Goal: Task Accomplishment & Management: Manage account settings

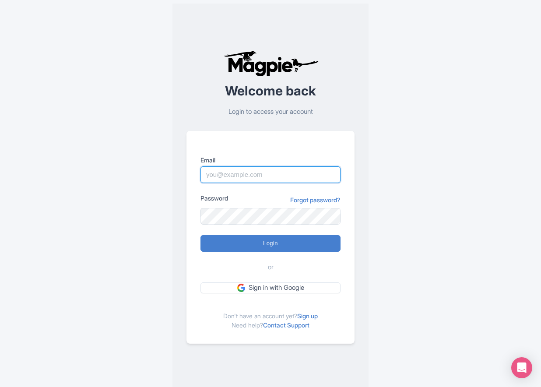
click at [243, 172] on input "Email" at bounding box center [270, 174] width 140 height 17
type input "benn.scully@sportswhereiam.com"
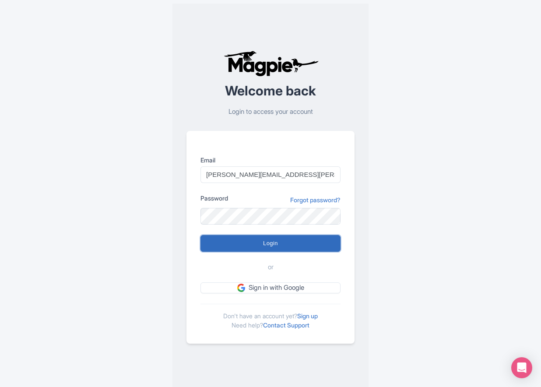
click at [271, 246] on input "Login" at bounding box center [270, 243] width 140 height 17
type input "Logging in..."
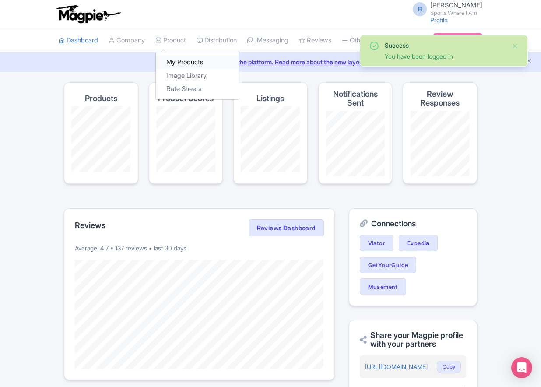
click at [177, 60] on link "My Products" at bounding box center [197, 63] width 83 height 14
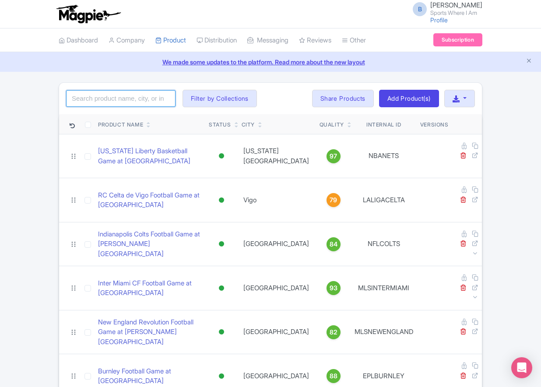
click at [121, 100] on input "search" at bounding box center [120, 98] width 109 height 17
type input "falcons"
click button "Search" at bounding box center [0, 0] width 0 height 0
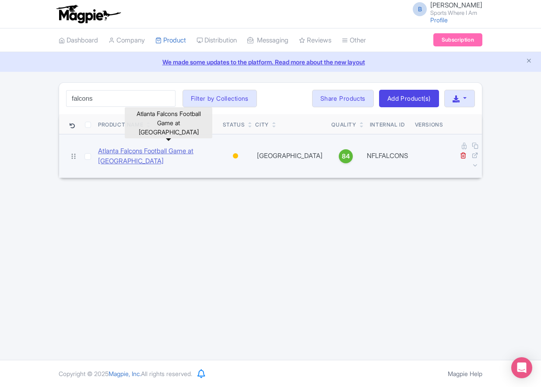
click at [149, 146] on link "Atlanta Falcons Football Game at [GEOGRAPHIC_DATA]" at bounding box center [157, 156] width 118 height 20
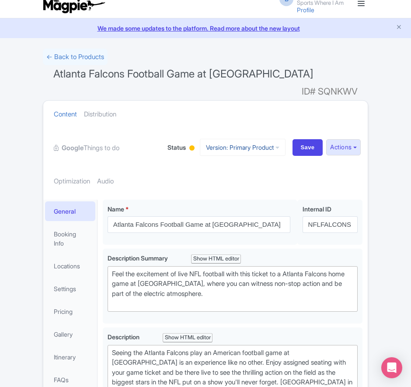
scroll to position [121, 0]
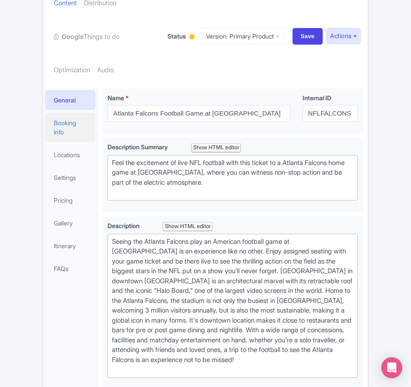
click at [66, 127] on link "Booking Info" at bounding box center [70, 127] width 50 height 29
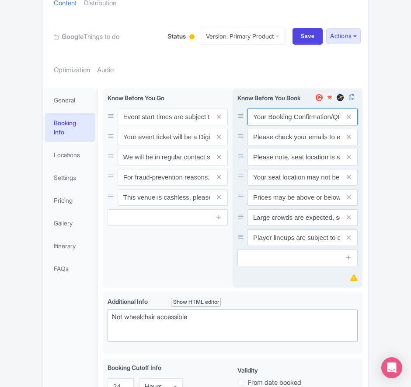
click at [294, 116] on input "Your Booking Confirmation/QR Code is not your entry ticket - your tickets and s…" at bounding box center [303, 117] width 110 height 17
paste input "PDF/QR Code is not your entry ticket - your digital tickets and seating details…"
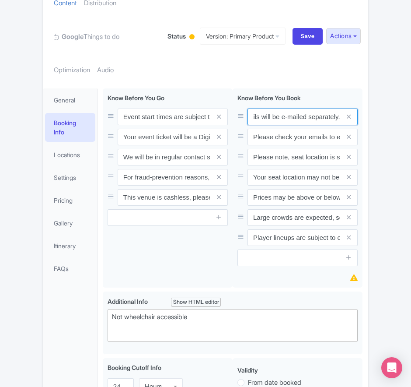
type input "Your Booking Confirmation PDF/QR Code is not your entry ticket - your digital t…"
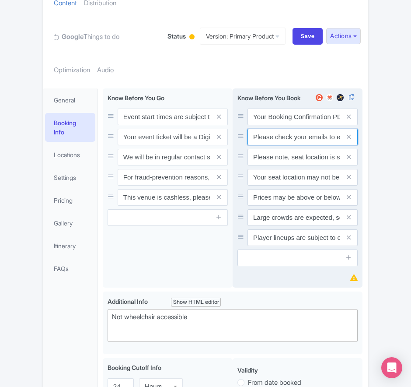
click at [282, 125] on input "Please check your emails to ensure you have accepted your mobile ticket prior t…" at bounding box center [303, 117] width 110 height 17
paste input "Entry tickets will be delivered via a digital ticketing provider selected by th…"
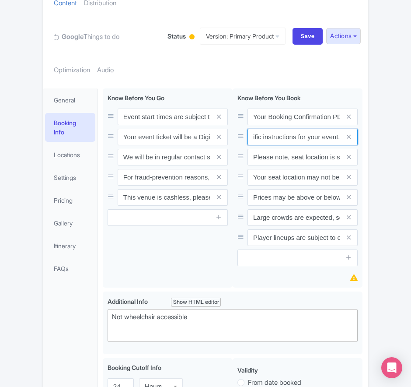
type input "Entry tickets will be delivered via a digital ticketing provider selected by th…"
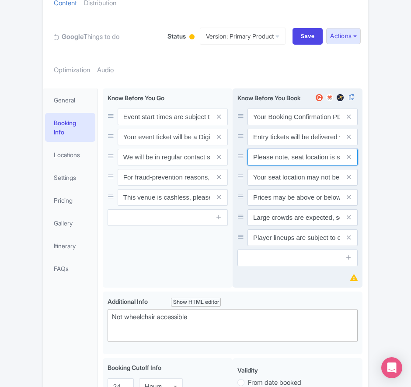
click at [305, 125] on input "Please note, seat location is subject to availability, based on the quantity of…" at bounding box center [303, 117] width 110 height 17
paste input "Ticket prices may be above or below face-value, subject to the popularity of th…"
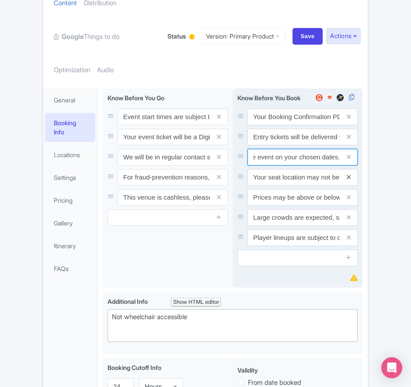
type input "Ticket prices may be above or below face-value, subject to the popularity of th…"
click at [350, 177] on icon at bounding box center [349, 177] width 4 height 7
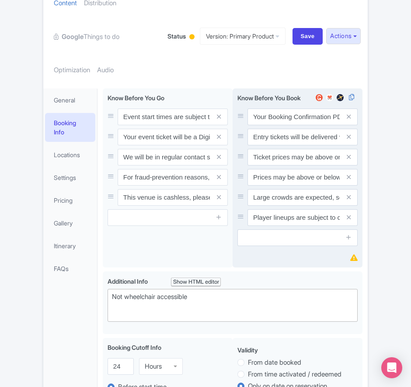
click at [350, 177] on icon at bounding box center [349, 177] width 4 height 7
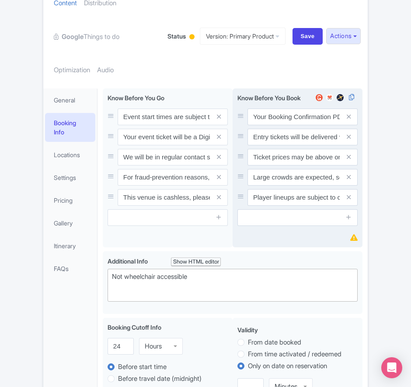
click at [350, 177] on icon at bounding box center [349, 177] width 4 height 7
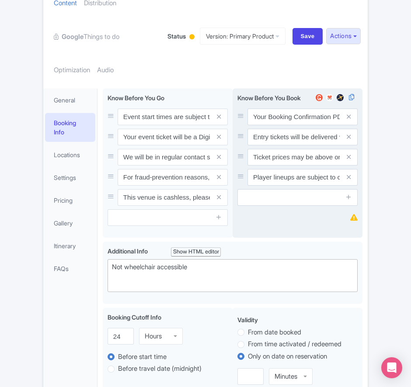
click at [350, 177] on icon at bounding box center [349, 177] width 4 height 7
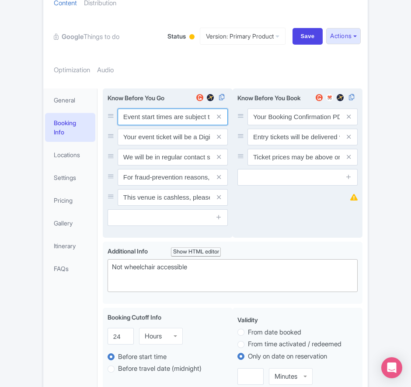
click at [144, 118] on input "Event start times are subject to change, please check these closer to the event…" at bounding box center [173, 117] width 110 height 17
paste input ". We will be in regular contact should there be any updates or changes ahead of…"
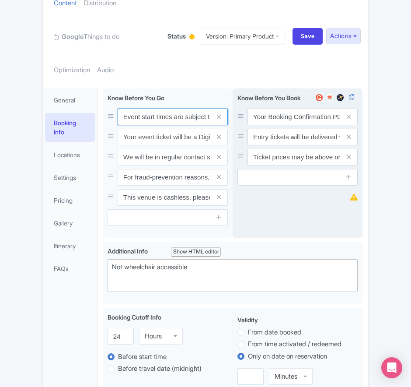
scroll to position [0, 293]
type input "Event start times are subject to change. We will be in regular contact should t…"
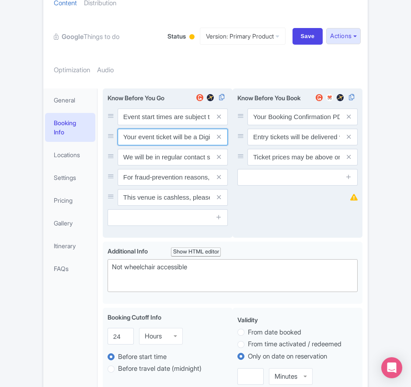
click at [149, 125] on input "Your event ticket will be a Digital Ticket and is separate from your booking co…" at bounding box center [173, 117] width 110 height 17
paste input "ntry"
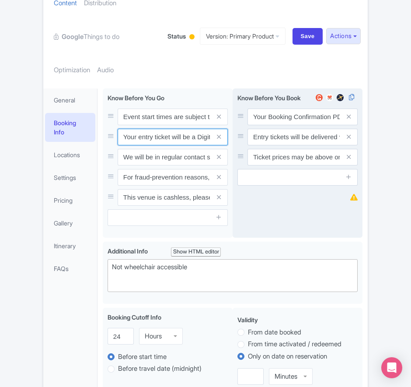
scroll to position [0, 165]
type input "Your entry ticket will be a Digital Ticket and is separate from your booking co…"
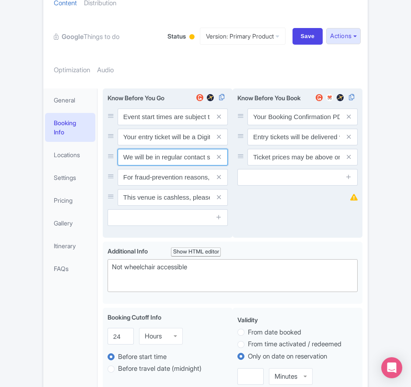
click at [161, 125] on input "We will be in regular contact should there be any updates or changes ahead of y…" at bounding box center [173, 117] width 110 height 17
paste input "For fraud-prevention reasons, most tickets are delivered between 1-3 days prior…"
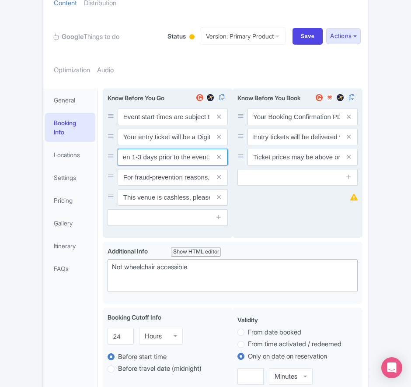
type input "For fraud-prevention reasons, most tickets are delivered between 1-3 days prior…"
click at [216, 178] on span at bounding box center [220, 177] width 18 height 17
click at [218, 177] on icon at bounding box center [219, 177] width 4 height 7
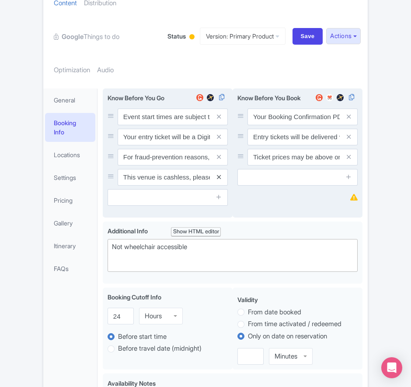
click at [218, 177] on icon at bounding box center [219, 177] width 4 height 7
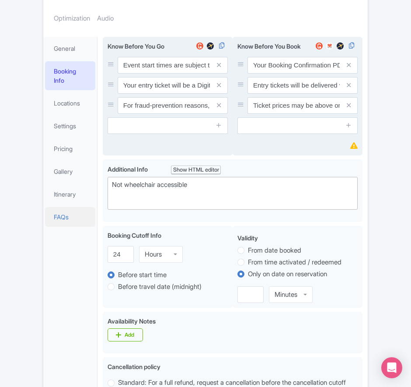
scroll to position [174, 0]
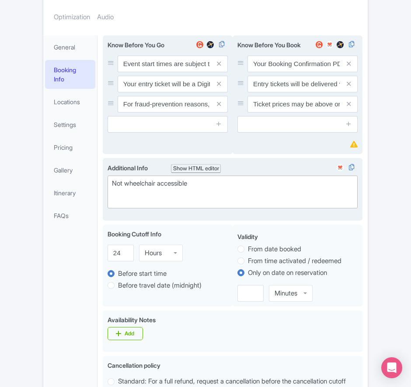
click at [158, 185] on div "Not wheelchair accessible" at bounding box center [233, 189] width 242 height 20
paste trix-editor "Short Side Upper: Located in the outer ring of seating in the higher tiers behi…"
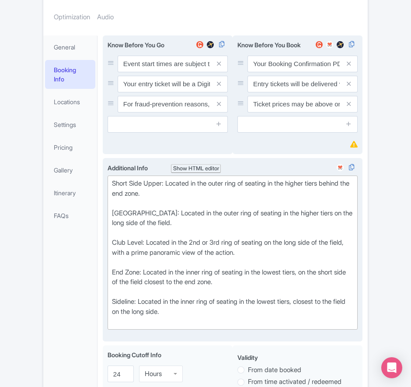
type trix-editor "<div>Short Side Upper: Located in the outer ring of seating in the higher tiers…"
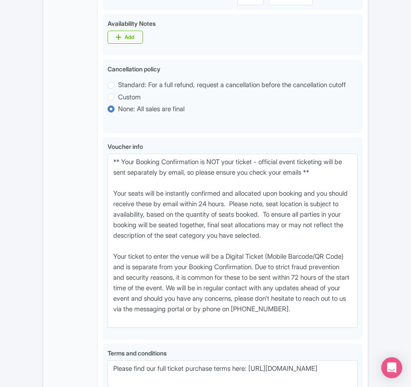
scroll to position [589, 0]
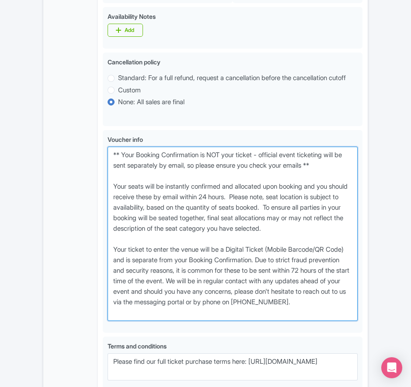
drag, startPoint x: 168, startPoint y: 321, endPoint x: 81, endPoint y: 164, distance: 179.6
click at [81, 164] on div "General Booking Info Locations Settings Pricing Gallery Itinerary FAQs Atlanta …" at bounding box center [205, 52] width 325 height 873
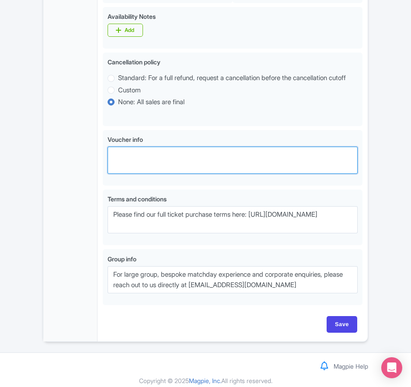
paste textarea "** Your Booking Confirmation is NOT your entry ticket - official event ticketin…"
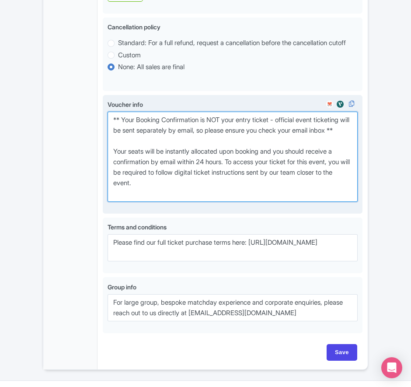
scroll to position [668, 0]
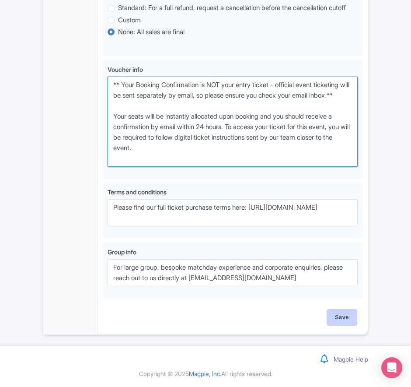
type textarea "** Your Booking Confirmation is NOT your entry ticket - official event ticketin…"
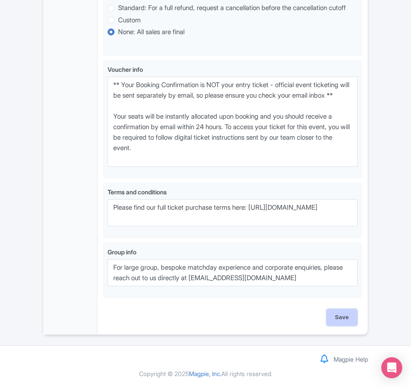
click at [338, 319] on input "Save" at bounding box center [342, 317] width 31 height 17
type input "Saving..."
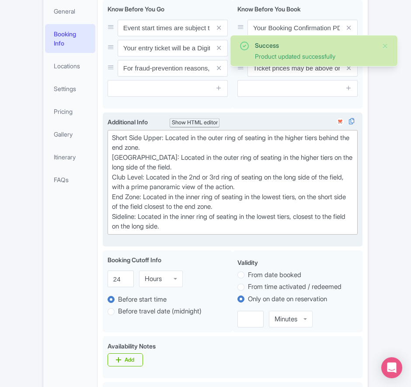
scroll to position [211, 0]
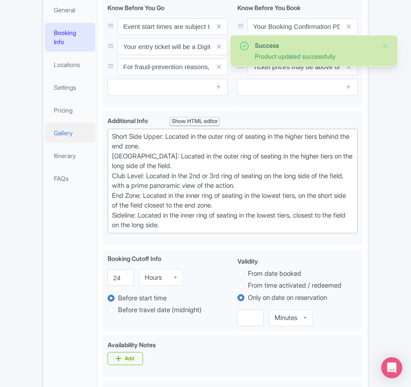
click at [62, 140] on link "Gallery" at bounding box center [70, 133] width 50 height 20
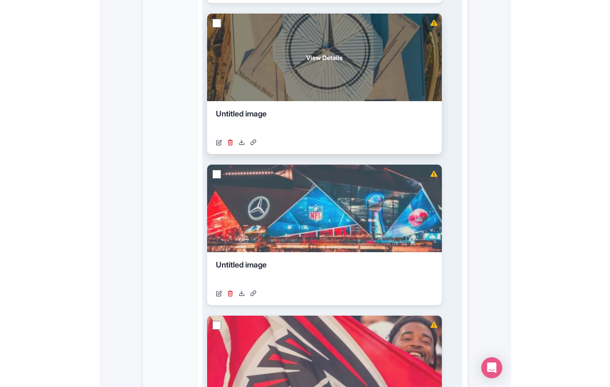
scroll to position [0, 0]
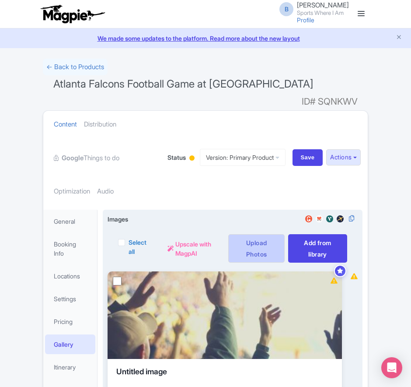
click at [249, 247] on link "Upload Photos" at bounding box center [256, 248] width 56 height 29
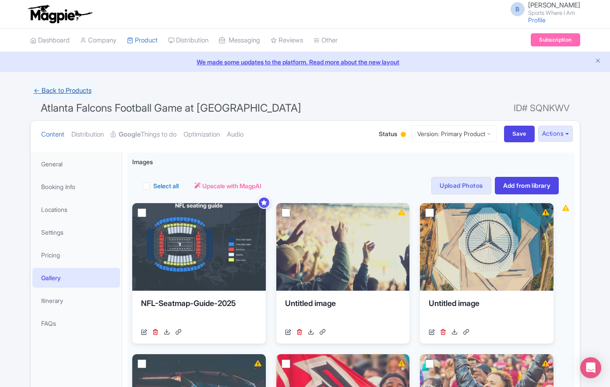
click at [73, 91] on link "← Back to Products" at bounding box center [62, 90] width 65 height 17
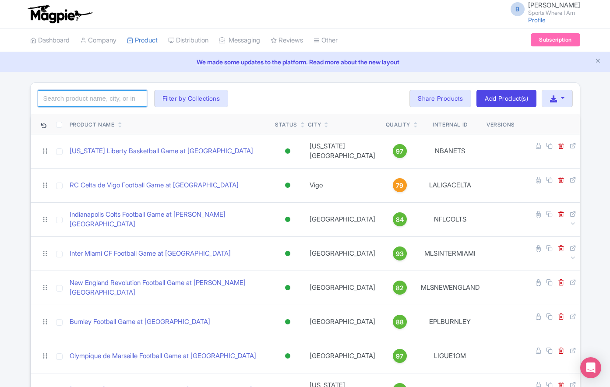
click at [104, 95] on input "search" at bounding box center [92, 98] width 109 height 17
type input "baltimore ravens"
click button "Search" at bounding box center [0, 0] width 0 height 0
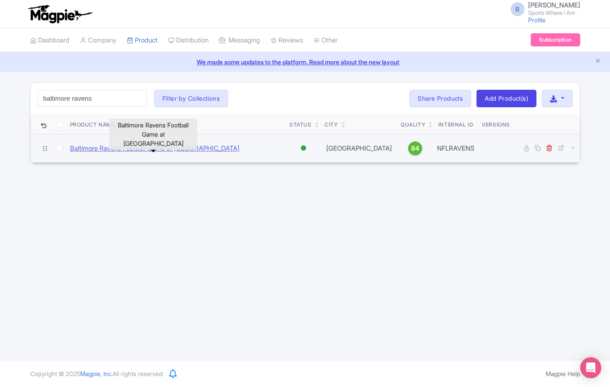
click at [174, 148] on link "Baltimore Ravens Football Game at [GEOGRAPHIC_DATA]" at bounding box center [154, 149] width 169 height 10
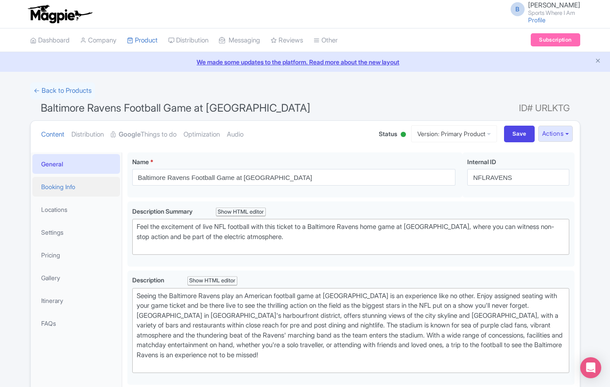
click at [68, 186] on link "Booking Info" at bounding box center [76, 187] width 88 height 20
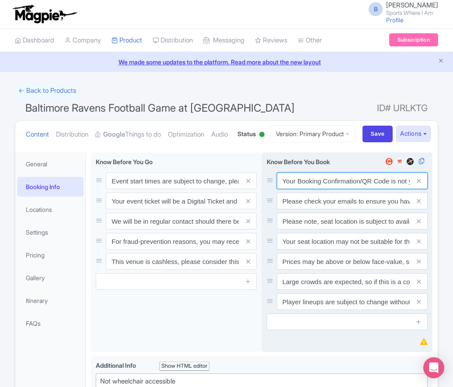
click at [304, 189] on input "Your Booking Confirmation/QR Code is not your entry ticket - your tickets and s…" at bounding box center [352, 180] width 151 height 17
paste input "PDF/QR Code is not your entry ticket - your digital tickets and seating details…"
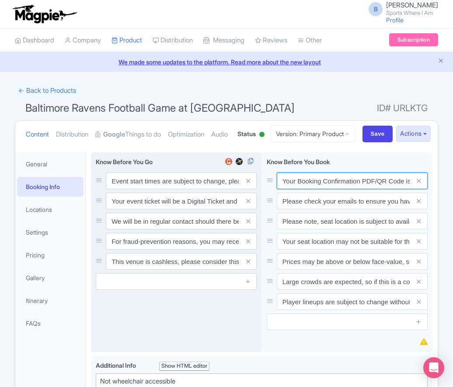
scroll to position [0, 255]
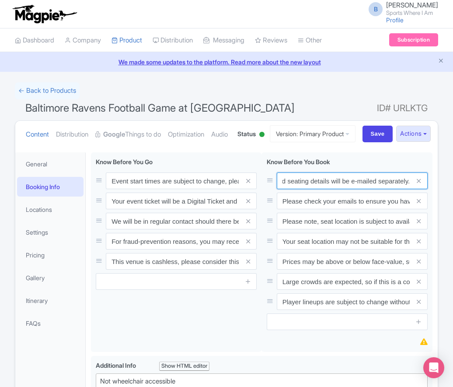
type input "Your Booking Confirmation PDF/QR Code is not your entry ticket - your digital t…"
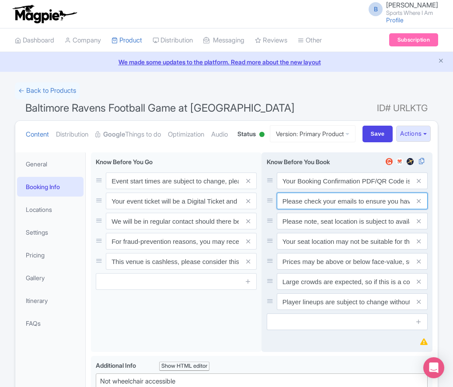
click at [330, 189] on input "Please check your emails to ensure you have accepted your mobile ticket prior t…" at bounding box center [352, 180] width 151 height 17
paste input "Entry tickets will be delivered via a digital ticketing provider selected by th…"
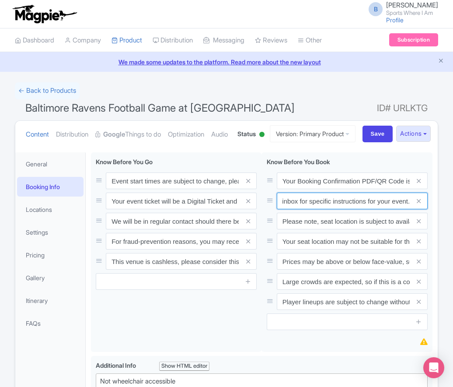
type input "Entry tickets will be delivered via a digital ticketing provider selected by th…"
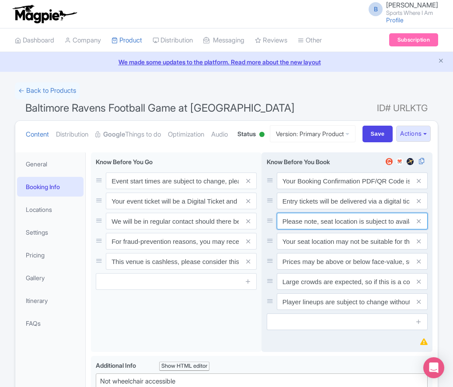
click at [319, 189] on input "Please note, seat location is subject to availability, based on the quantity of…" at bounding box center [352, 180] width 151 height 17
paste input "Ticket prices may be above or below face-value, subject to the popularity of th…"
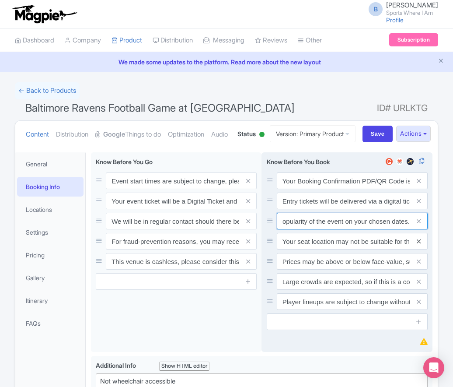
type input "Ticket prices may be above or below face-value, subject to the popularity of th…"
click at [420, 245] on icon at bounding box center [419, 241] width 4 height 7
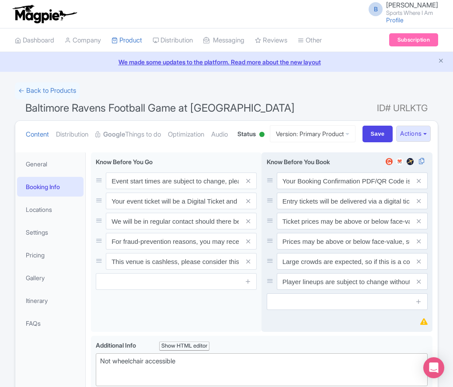
click at [420, 245] on icon at bounding box center [419, 241] width 4 height 7
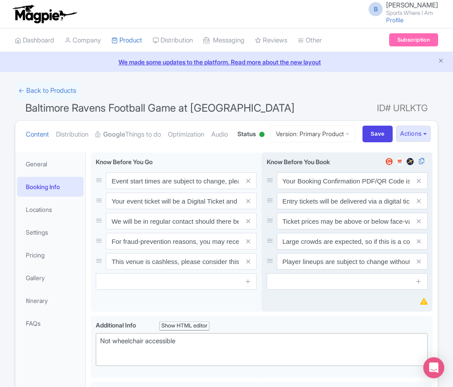
click at [420, 245] on icon at bounding box center [419, 241] width 4 height 7
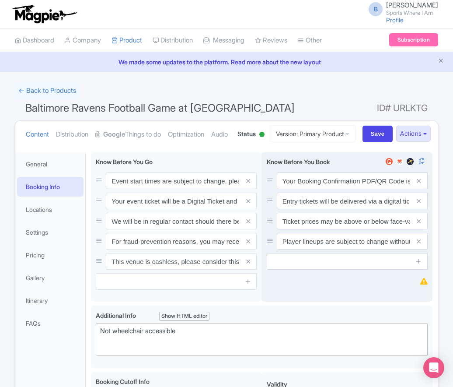
click at [420, 245] on icon at bounding box center [419, 241] width 4 height 7
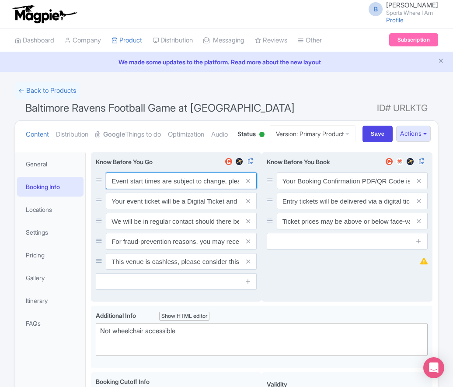
click at [155, 189] on input "Event start times are subject to change, please check these closer to the event…" at bounding box center [181, 180] width 151 height 17
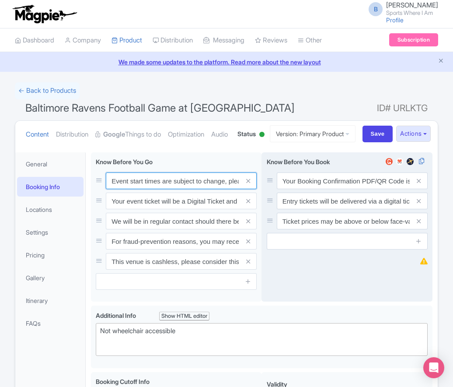
paste input ". We will be in regular contact should there be any updates or changes ahead of…"
type input "Event start times are subject to change. We will be in regular contact should t…"
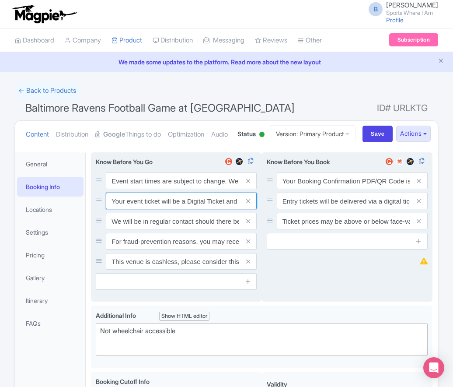
click at [152, 189] on input "Your event ticket will be a Digital Ticket and is separate from your booking co…" at bounding box center [181, 180] width 151 height 17
paste input "ntry"
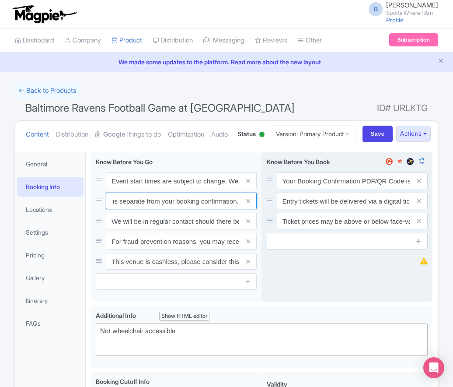
type input "Your entry ticket will be a Digital Ticket and is separate from your booking co…"
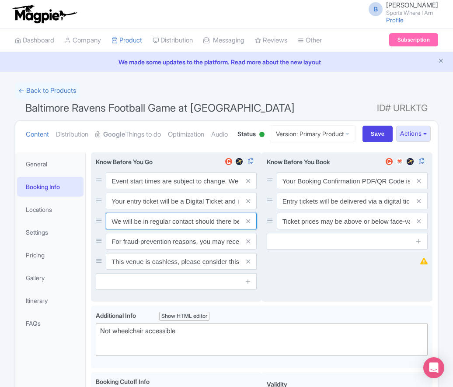
click at [154, 189] on input "We will be in regular contact should there be any updates or changes ahead of y…" at bounding box center [181, 180] width 151 height 17
paste input "For fraud-prevention reasons, most tickets are delivered between 1-3 days prior…"
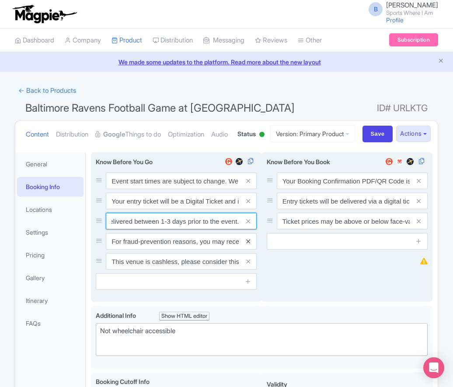
type input "For fraud-prevention reasons, most tickets are delivered between 1-3 days prior…"
click at [247, 245] on icon at bounding box center [248, 241] width 4 height 7
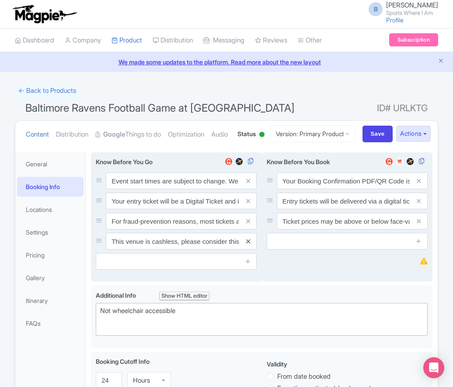
click at [248, 245] on icon at bounding box center [248, 241] width 4 height 7
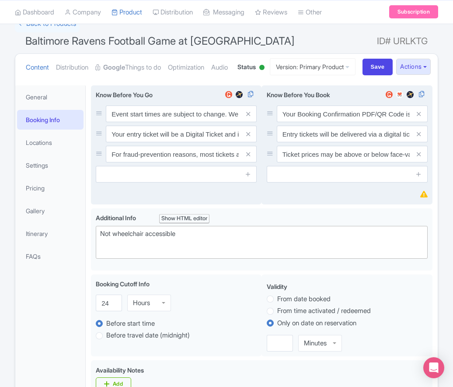
scroll to position [110, 0]
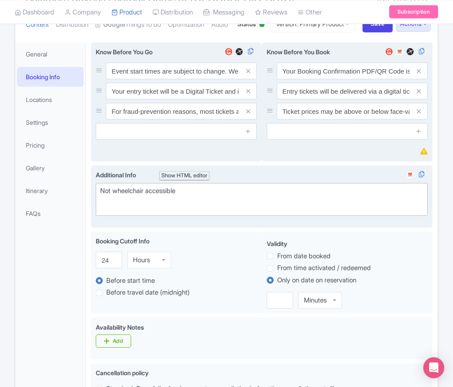
click at [132, 206] on div "Not wheelchair accessible" at bounding box center [261, 196] width 323 height 20
paste trix-editor "Short Side Upper: Located in the outer ring of seating in the higher tiers behi…"
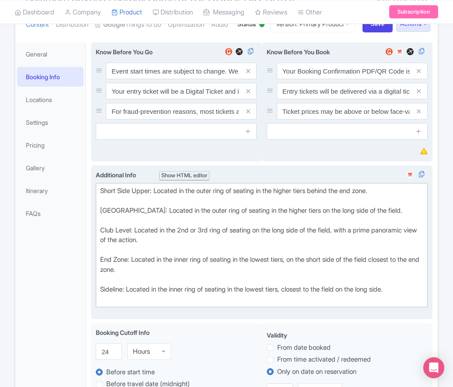
type trix-editor "<div>Short Side Upper: Located in the outer ring of seating in the higher tiers…"
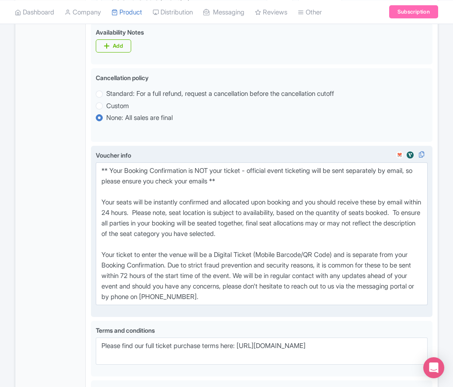
scroll to position [488, 0]
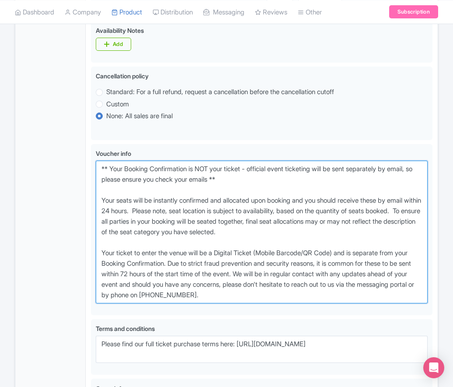
drag, startPoint x: 267, startPoint y: 329, endPoint x: 64, endPoint y: 200, distance: 240.2
click at [64, 200] on div "General Booking Info Locations Settings Pricing Gallery Itinerary FAQs Baltimor…" at bounding box center [226, 65] width 423 height 812
paste textarea "entry ticket - official event ticketing will be sent separately by email, so pl…"
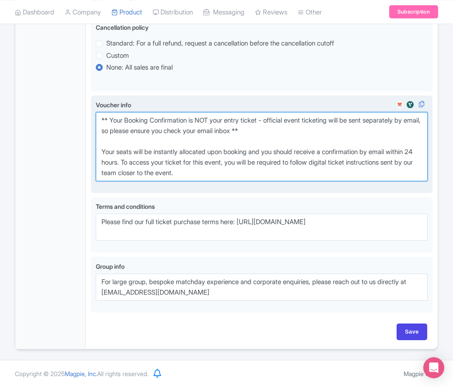
scroll to position [569, 0]
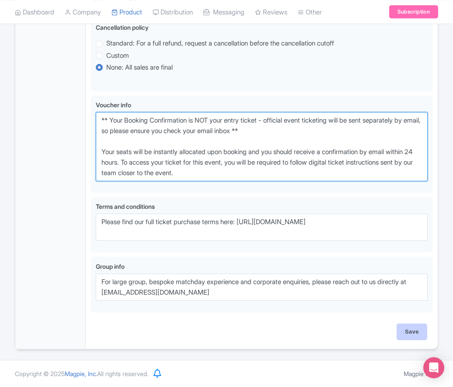
type textarea "** Your Booking Confirmation is NOT your entry ticket - official event ticketin…"
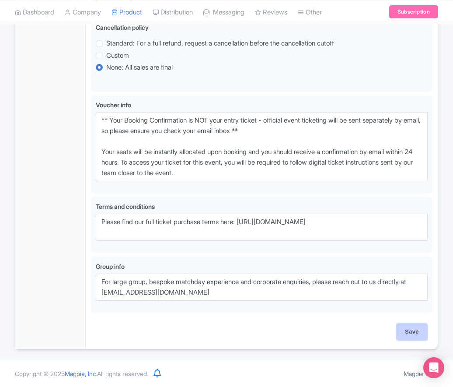
click at [405, 329] on input "Save" at bounding box center [412, 331] width 31 height 17
type input "Saving..."
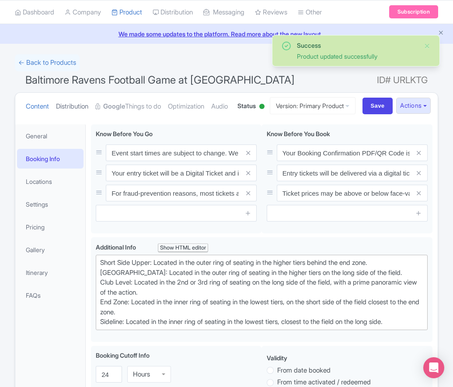
scroll to position [22, 0]
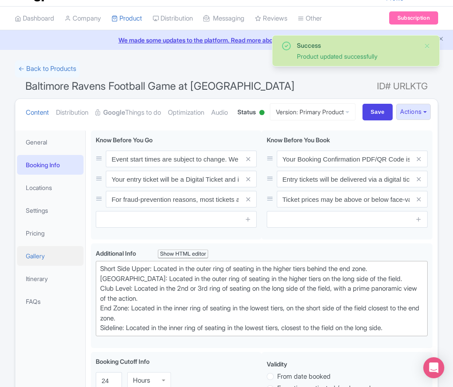
click at [52, 266] on link "Gallery" at bounding box center [50, 256] width 67 height 20
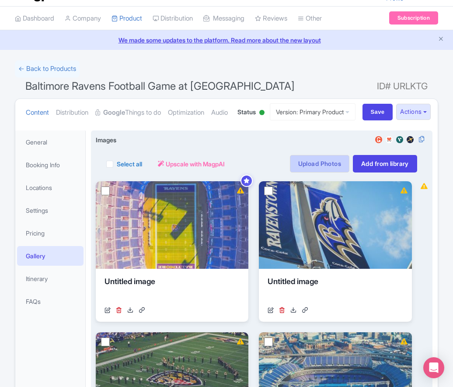
click at [320, 172] on link "Upload Photos" at bounding box center [320, 164] width 60 height 18
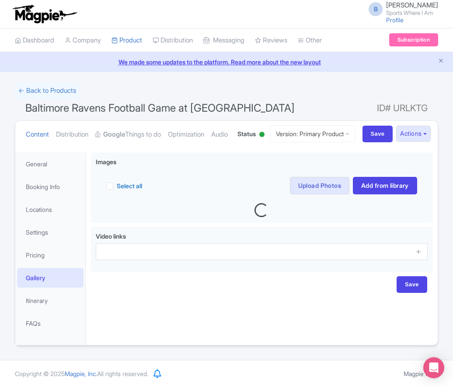
scroll to position [31, 0]
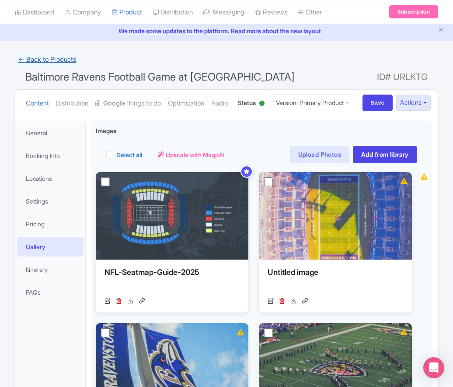
click at [46, 58] on link "← Back to Products" at bounding box center [47, 59] width 65 height 17
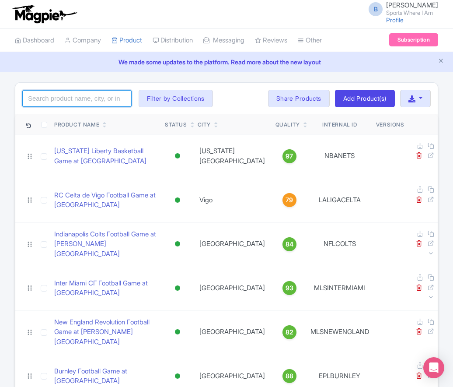
click at [63, 97] on input "search" at bounding box center [76, 98] width 109 height 17
type input "buffalo bills"
click button "Search" at bounding box center [0, 0] width 0 height 0
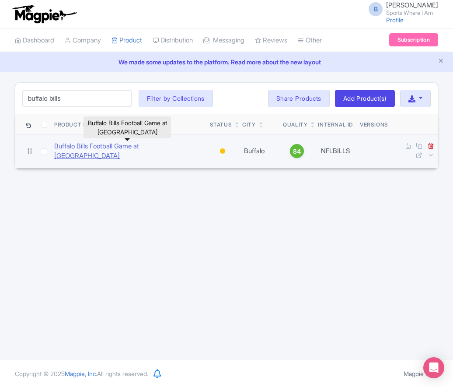
click at [95, 145] on link "Buffalo Bills Football Game at [GEOGRAPHIC_DATA]" at bounding box center [128, 151] width 149 height 20
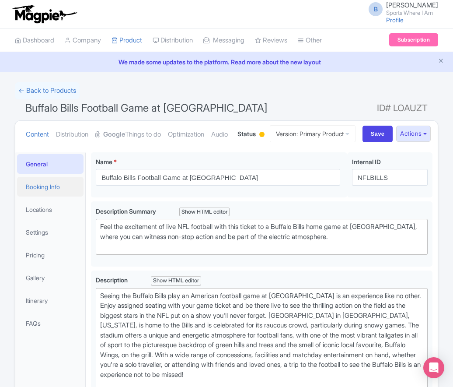
click at [46, 197] on link "Booking Info" at bounding box center [50, 187] width 67 height 20
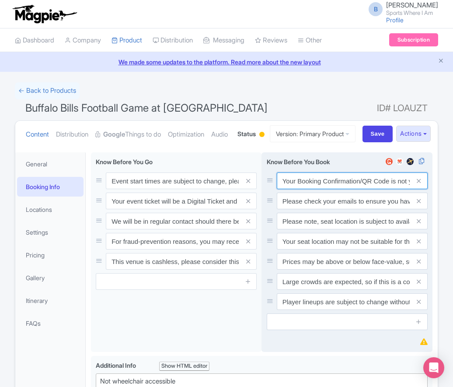
click at [333, 189] on input "Your Booking Confirmation/QR Code is not your entry ticket - your tickets and s…" at bounding box center [352, 180] width 151 height 17
paste input "PDF/QR Code is not your entry ticket - your digital tickets and seating details…"
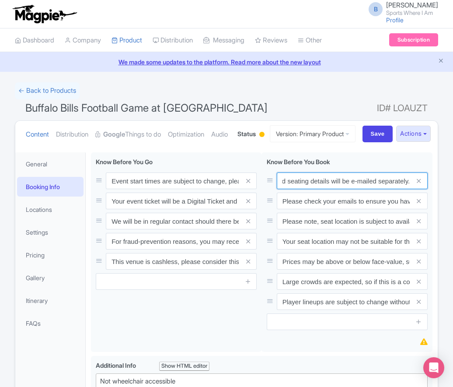
type input "Your Booking Confirmation PDF/QR Code is not your entry ticket - your digital t…"
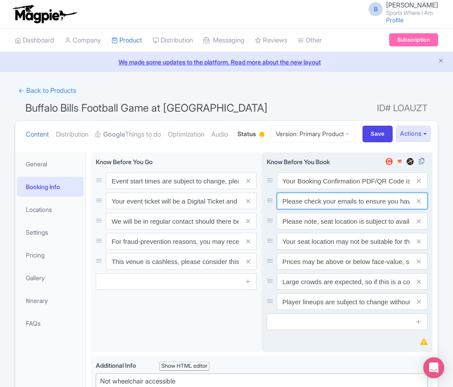
click at [317, 189] on input "Please check your emails to ensure you have accepted your mobile ticket prior t…" at bounding box center [352, 180] width 151 height 17
paste input "Entry tickets will be delivered via a digital ticketing provider selected by th…"
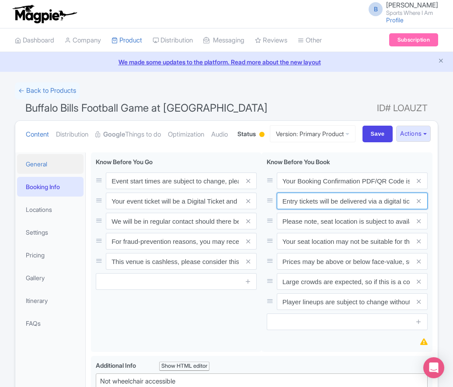
scroll to position [0, 328]
type input "Entry tickets will be delivered via a digital ticketing provider selected by th…"
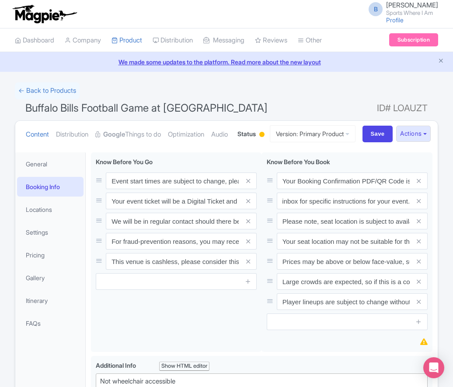
scroll to position [0, 0]
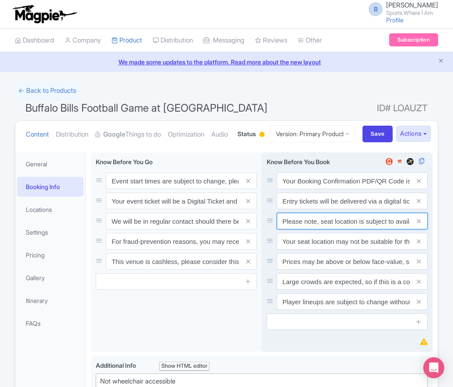
click at [326, 189] on input "Please note, seat location is subject to availability, based on the quantity of…" at bounding box center [352, 180] width 151 height 17
paste input "Ticket prices may be above or below face-value, subject to the popularity of th…"
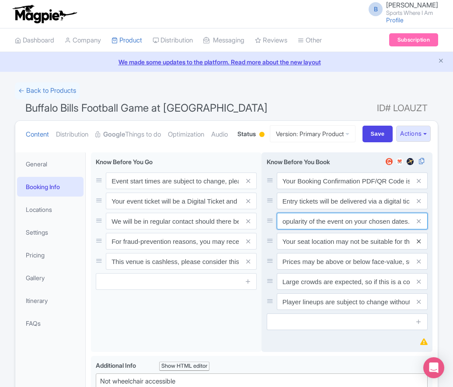
type input "Ticket prices may be above or below face-value, subject to the popularity of th…"
click at [418, 245] on icon at bounding box center [419, 241] width 4 height 7
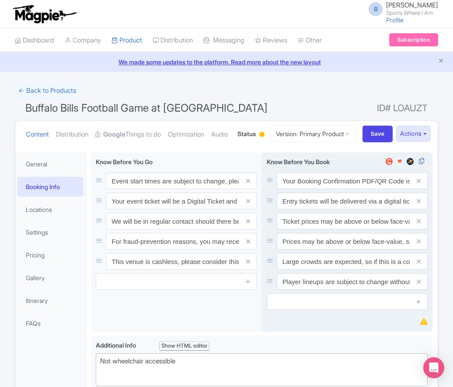
click at [418, 245] on icon at bounding box center [419, 241] width 4 height 7
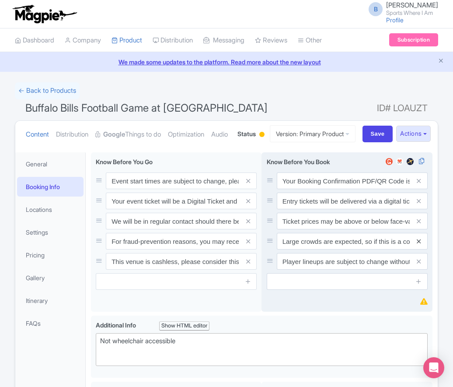
click at [419, 245] on icon at bounding box center [419, 241] width 4 height 7
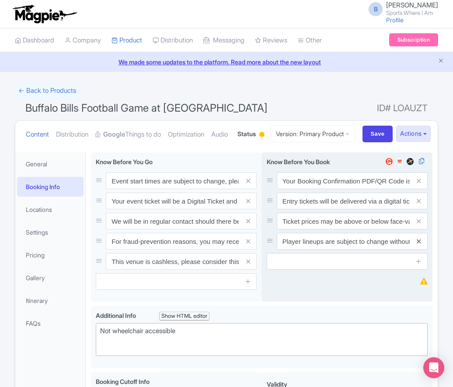
click at [419, 245] on icon at bounding box center [419, 241] width 4 height 7
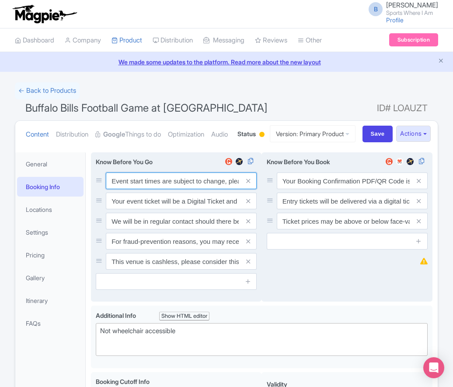
click at [147, 189] on input "Event start times are subject to change, please check these closer to the event…" at bounding box center [181, 180] width 151 height 17
paste input ". We will be in regular contact should there be any updates or changes ahead of…"
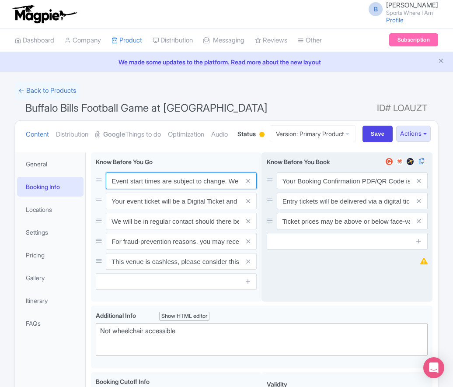
scroll to position [0, 253]
type input "Event start times are subject to change. We will be in regular contact should t…"
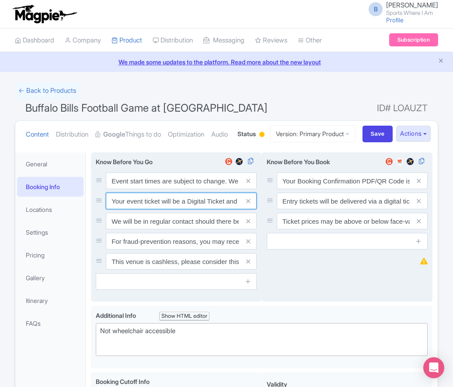
click at [136, 189] on input "Your event ticket will be a Digital Ticket and is separate from your booking co…" at bounding box center [181, 180] width 151 height 17
paste input "ntry"
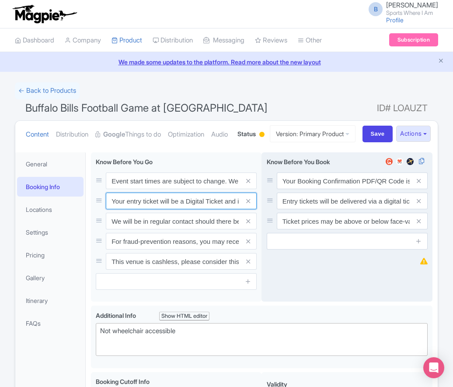
scroll to position [0, 125]
type input "Your entry ticket will be a Digital Ticket and is separate from your booking co…"
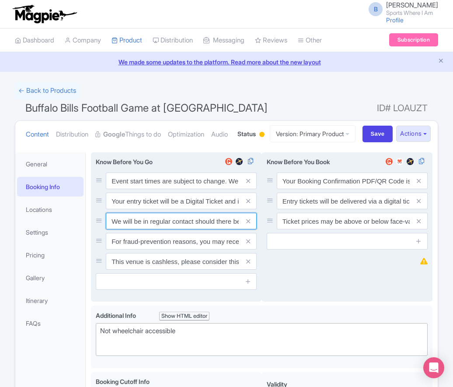
click at [158, 189] on input "We will be in regular contact should there be any updates or changes ahead of y…" at bounding box center [181, 180] width 151 height 17
paste input "For fraud-prevention reasons, most tickets are delivered between 1-3 days prior…"
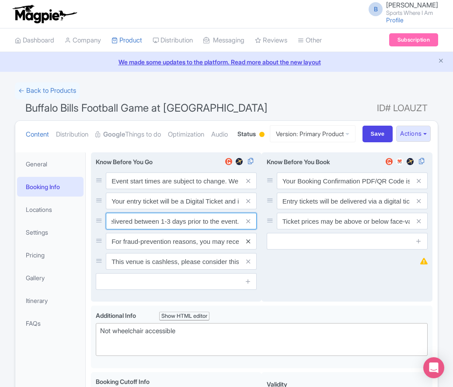
type input "For fraud-prevention reasons, most tickets are delivered between 1-3 days prior…"
click at [246, 245] on icon at bounding box center [248, 241] width 4 height 7
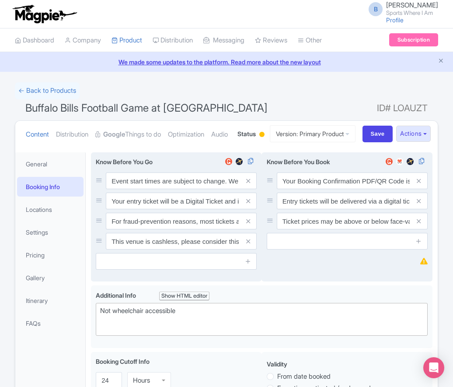
click at [246, 245] on icon at bounding box center [248, 241] width 4 height 7
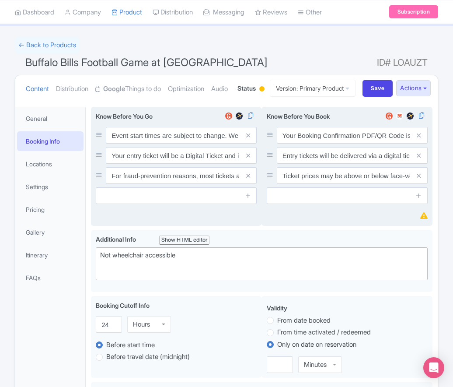
scroll to position [55, 0]
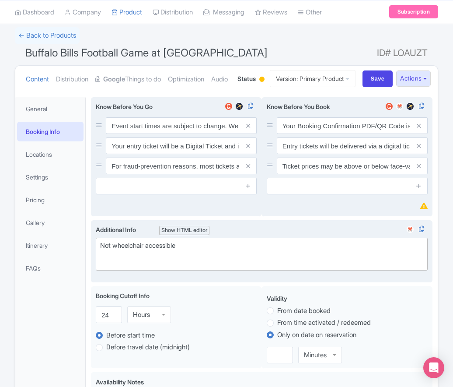
click at [114, 260] on div "Not wheelchair accessible" at bounding box center [261, 251] width 323 height 20
click at [112, 260] on div "Not wheelchair accessible" at bounding box center [261, 251] width 323 height 20
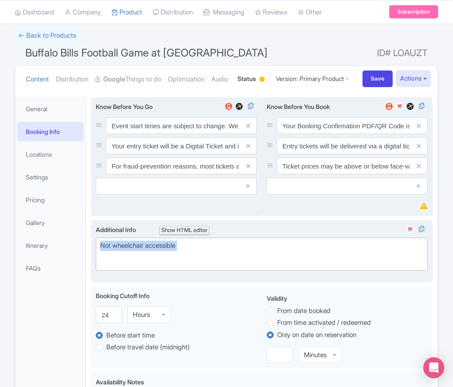
click at [112, 260] on div "Not wheelchair accessible" at bounding box center [261, 251] width 323 height 20
click at [114, 270] on trix-editor "Not wheelchair accessible" at bounding box center [262, 254] width 332 height 33
drag, startPoint x: 109, startPoint y: 296, endPoint x: 98, endPoint y: 275, distance: 23.5
click at [98, 270] on trix-editor "Not wheelchair accessible" at bounding box center [262, 254] width 332 height 33
drag, startPoint x: 102, startPoint y: 277, endPoint x: 235, endPoint y: 295, distance: 133.9
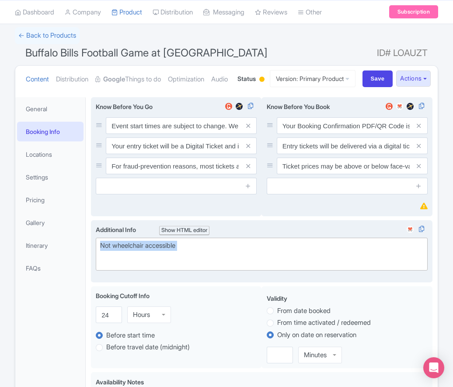
click at [235, 270] on trix-editor "Not wheelchair accessible" at bounding box center [262, 254] width 332 height 33
type trix-editor "<div>Not wheelchair accessible<br><br></div>"
paste trix-editor "<div>Short Side Upper: Located in the outer ring of seating in the higher tiers…"
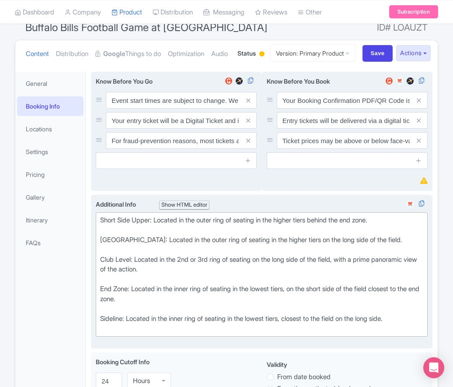
scroll to position [121, 0]
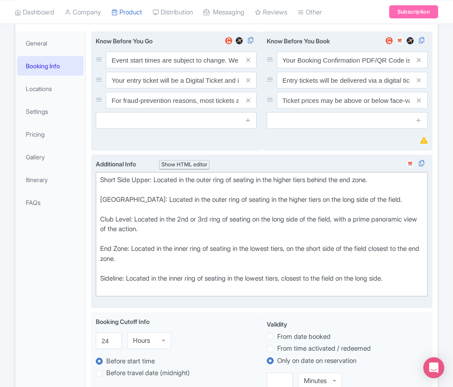
type trix-editor "<div>Short Side Upper: Located in the outer ring of seating in the higher tiers…"
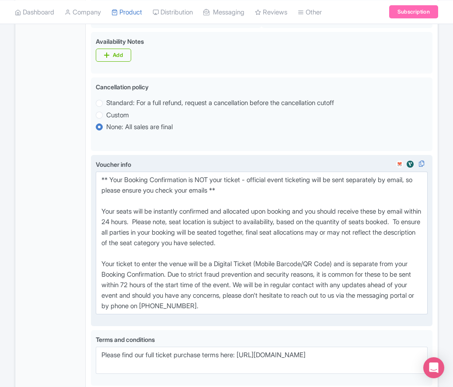
scroll to position [478, 0]
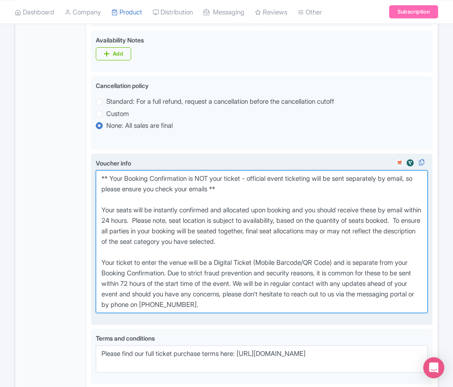
click at [275, 313] on textarea "** Your Booking Confirmation is NOT your ticket - official event ticketing will…" at bounding box center [262, 241] width 332 height 143
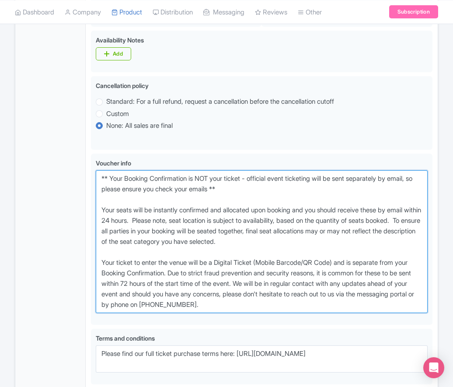
drag, startPoint x: 287, startPoint y: 338, endPoint x: 78, endPoint y: 212, distance: 244.5
click at [78, 212] on div "General Booking Info Locations Settings Pricing Gallery Itinerary FAQs Buffalo …" at bounding box center [226, 75] width 423 height 812
paste textarea "entry ticket - official event ticketing will be sent separately by email, so pl…"
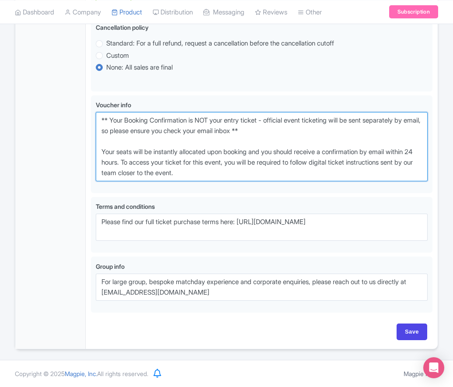
scroll to position [568, 0]
type textarea "** Your Booking Confirmation is NOT your entry ticket - official event ticketin…"
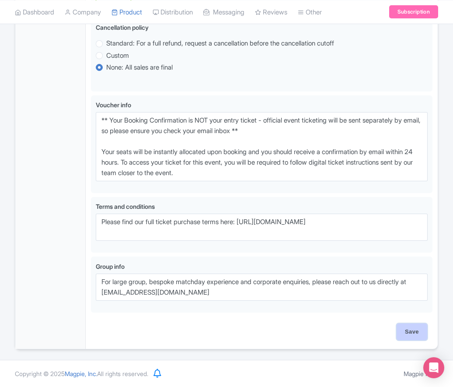
drag, startPoint x: 407, startPoint y: 338, endPoint x: 412, endPoint y: 333, distance: 7.1
click at [407, 338] on input "Save" at bounding box center [412, 331] width 31 height 17
type input "Saving..."
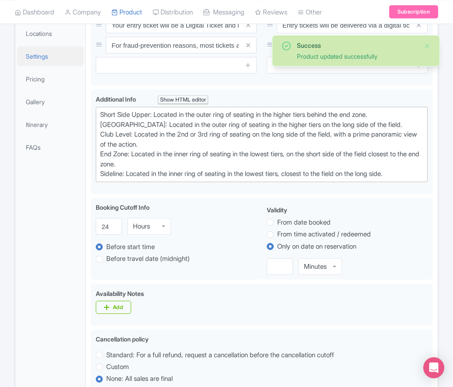
scroll to position [171, 0]
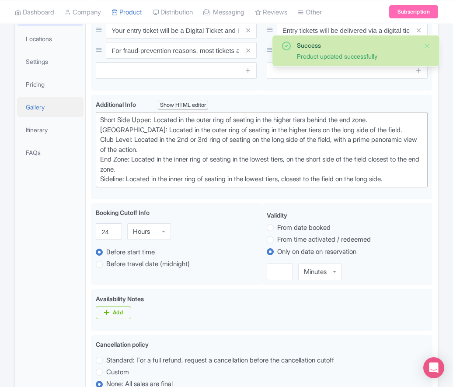
click at [46, 117] on link "Gallery" at bounding box center [50, 107] width 67 height 20
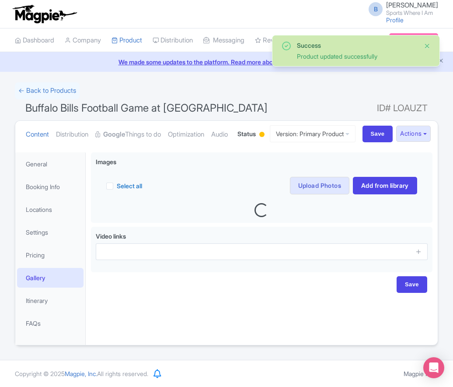
scroll to position [30, 0]
click at [429, 46] on button "Close" at bounding box center [427, 46] width 7 height 11
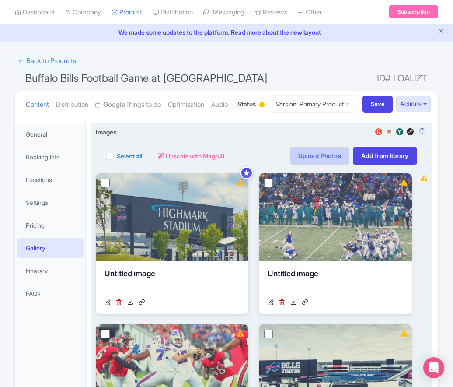
click at [311, 165] on link "Upload Photos" at bounding box center [320, 156] width 60 height 18
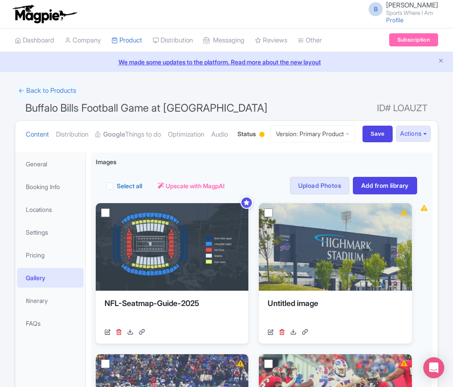
scroll to position [30, 0]
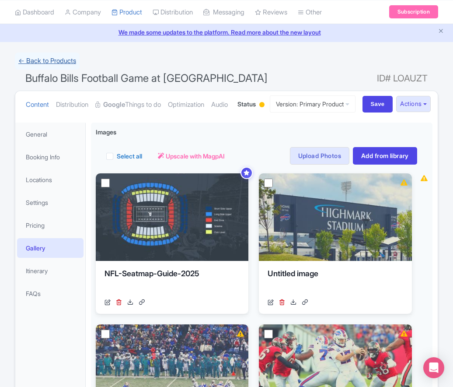
click at [51, 62] on link "← Back to Products" at bounding box center [47, 61] width 65 height 17
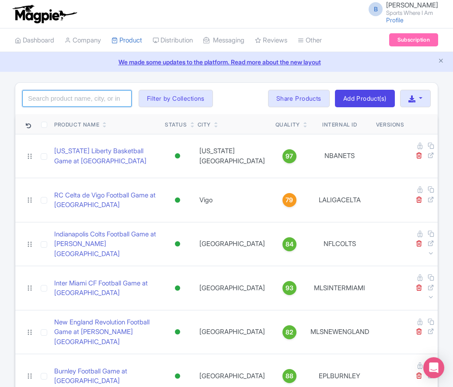
click at [99, 93] on input "search" at bounding box center [76, 98] width 109 height 17
type input "panthers"
click button "Search" at bounding box center [0, 0] width 0 height 0
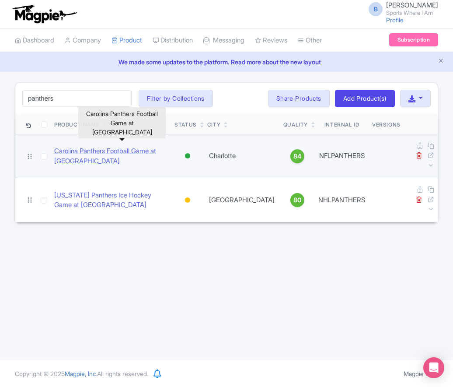
click at [66, 152] on link "Carolina Panthers Football Game at [GEOGRAPHIC_DATA]" at bounding box center [110, 156] width 113 height 20
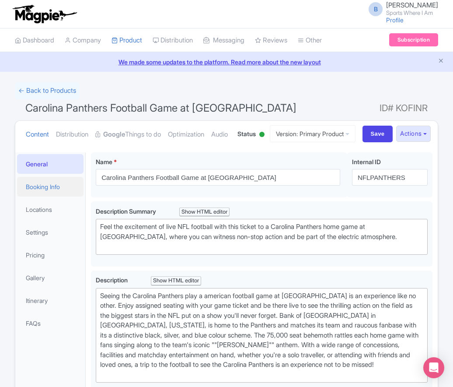
click at [59, 197] on link "Booking Info" at bounding box center [50, 187] width 67 height 20
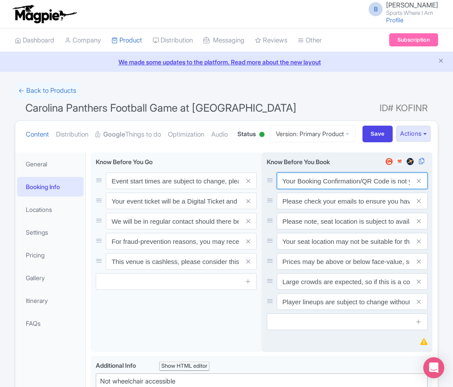
click at [337, 189] on input "Your Booking Confirmation/QR Code is not your entry ticket - your tickets and s…" at bounding box center [352, 180] width 151 height 17
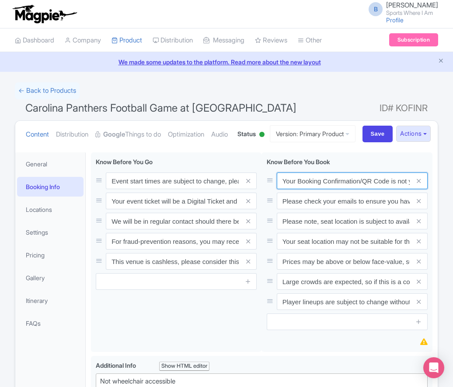
paste input "PDF/QR Code is not your entry ticket - your digital tickets and seating details…"
type input "Your Booking Confirmation PDF/QR Code is not your entry ticket - your digital t…"
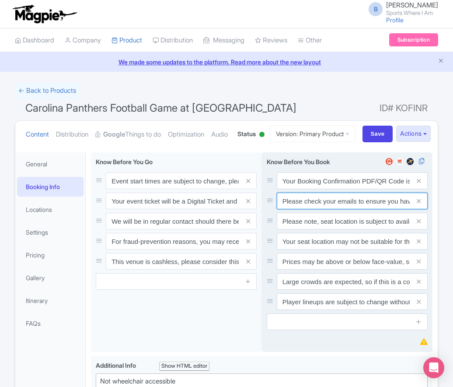
click at [342, 189] on input "Please check your emails to ensure you have accepted your mobile ticket prior t…" at bounding box center [352, 180] width 151 height 17
paste input "Entry tickets will be delivered via a digital ticketing provider selected by th…"
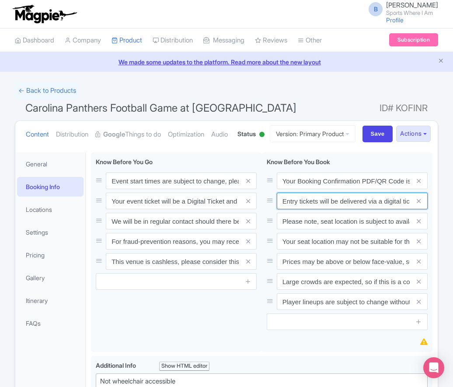
scroll to position [0, 328]
type input "Entry tickets will be delivered via a digital ticketing provider selected by th…"
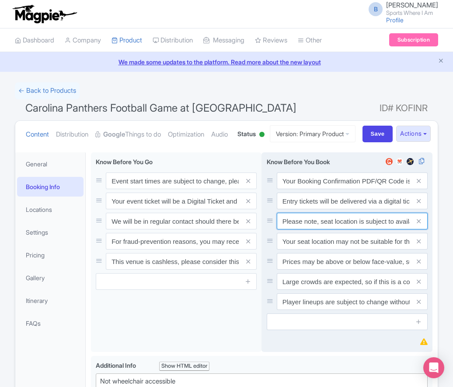
click at [323, 189] on input "Please note, seat location is subject to availability, based on the quantity of…" at bounding box center [352, 180] width 151 height 17
paste input "Ticket prices may be above or below face-value, subject to the popularity of th…"
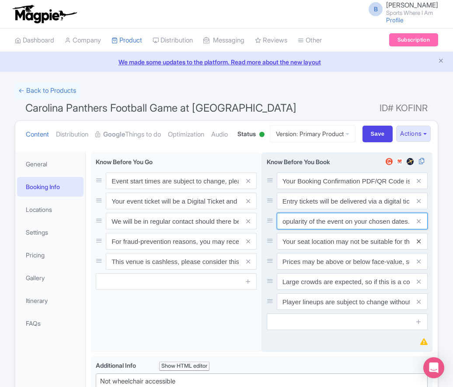
type input "Ticket prices may be above or below face-value, subject to the popularity of th…"
click at [420, 245] on icon at bounding box center [419, 241] width 4 height 7
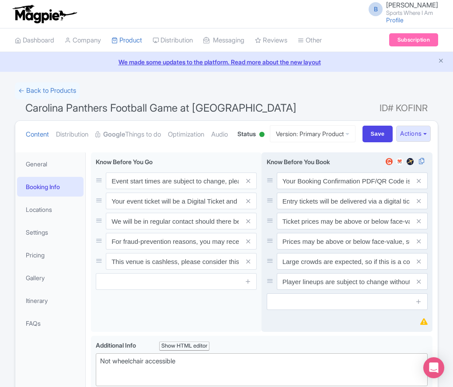
click at [420, 245] on icon at bounding box center [419, 241] width 4 height 7
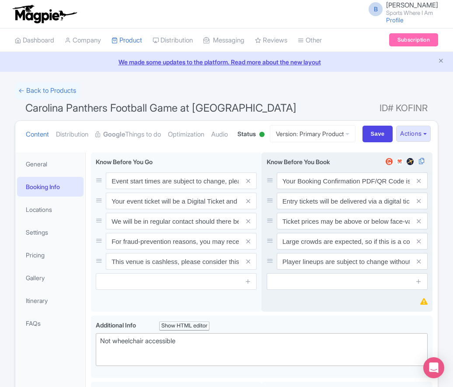
click at [420, 245] on icon at bounding box center [419, 241] width 4 height 7
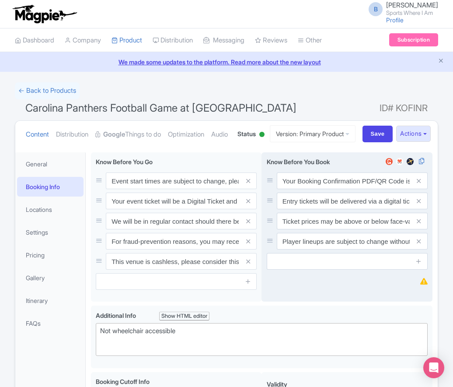
click at [420, 245] on icon at bounding box center [419, 241] width 4 height 7
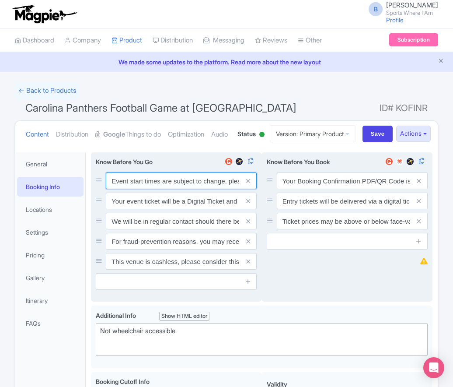
click at [143, 189] on input "Event start times are subject to change, please check these closer to the event…" at bounding box center [181, 180] width 151 height 17
click at [144, 189] on input "Event start times are subject to change, please check these closer to the event…" at bounding box center [181, 180] width 151 height 17
paste input ". We will be in regular contact should there be any updates or changes ahead of…"
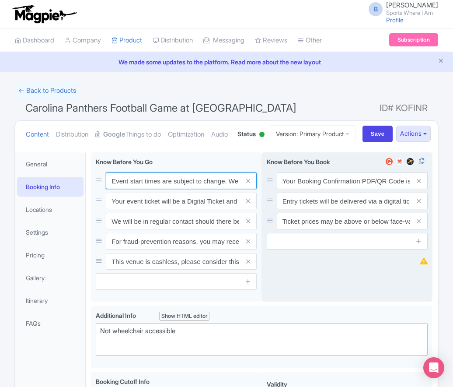
scroll to position [0, 253]
type input "Event start times are subject to change. We will be in regular contact should t…"
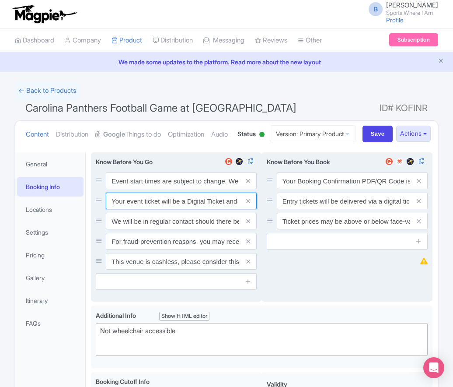
click at [159, 189] on input "Your event ticket will be a Digital Ticket and is separate from your booking co…" at bounding box center [181, 180] width 151 height 17
paste input "ntry"
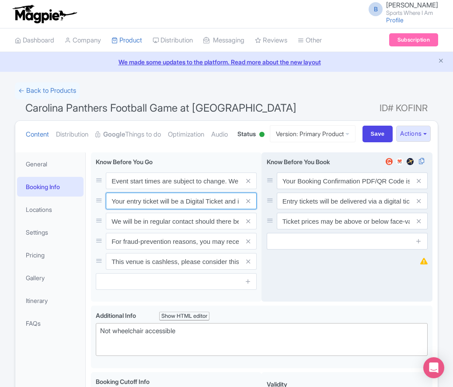
scroll to position [0, 125]
type input "Your entry ticket will be a Digital Ticket and is separate from your booking co…"
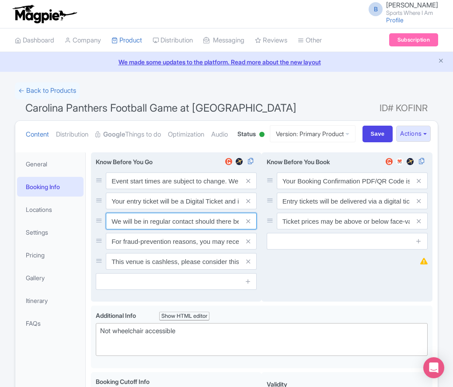
click at [182, 189] on input "We will be in regular contact should there be any updates or changes ahead of y…" at bounding box center [181, 180] width 151 height 17
paste input "For fraud-prevention reasons, most tickets are delivered between 1-3 days prior…"
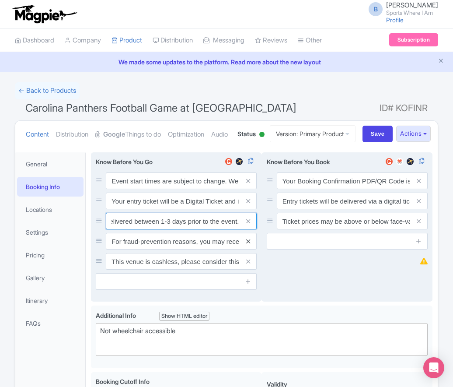
type input "For fraud-prevention reasons, most tickets are delivered between 1-3 days prior…"
click at [249, 245] on icon at bounding box center [248, 241] width 4 height 7
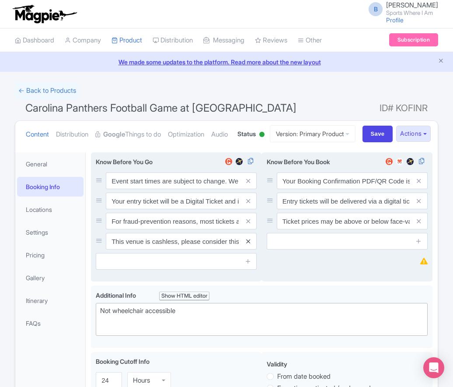
click at [249, 245] on icon at bounding box center [248, 241] width 4 height 7
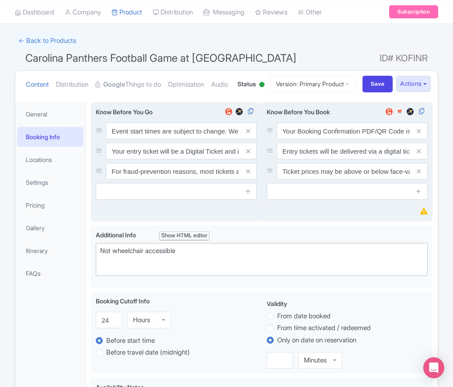
scroll to position [52, 0]
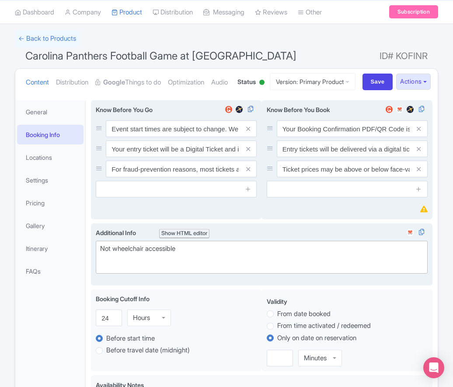
click at [123, 263] on div "Not wheelchair accessible" at bounding box center [261, 254] width 323 height 20
paste trix-editor "Short Side Upper: Located in the outer ring of seating in the higher tiers behi…"
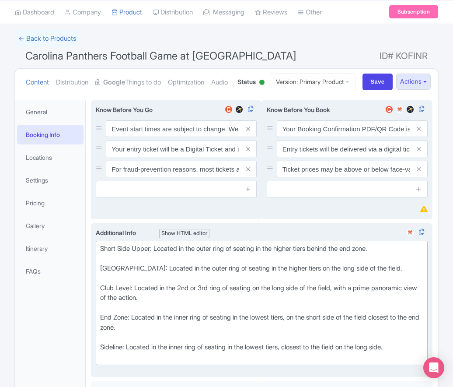
type trix-editor "<div>Short Side Upper: Located in the outer ring of seating in the higher tiers…"
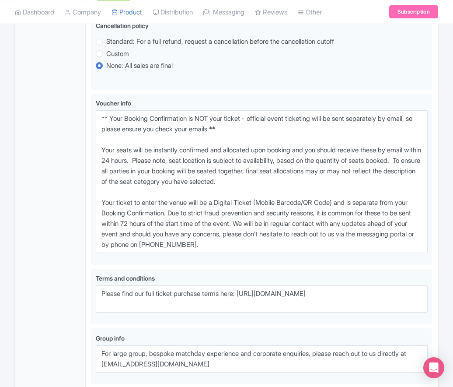
scroll to position [539, 0]
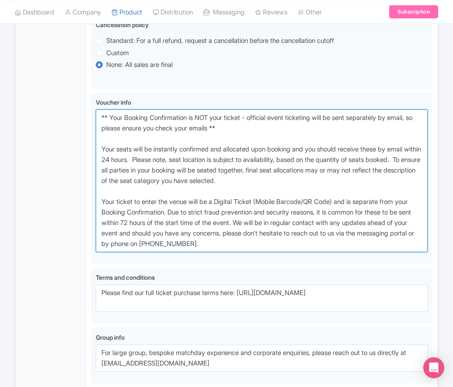
drag, startPoint x: 270, startPoint y: 280, endPoint x: 64, endPoint y: 148, distance: 244.6
click at [64, 148] on div "General Booking Info Locations Settings Pricing Gallery Itinerary FAQs Carolina…" at bounding box center [226, 14] width 423 height 812
paste textarea "entry ticket - official event ticketing will be sent separately by email, so pl…"
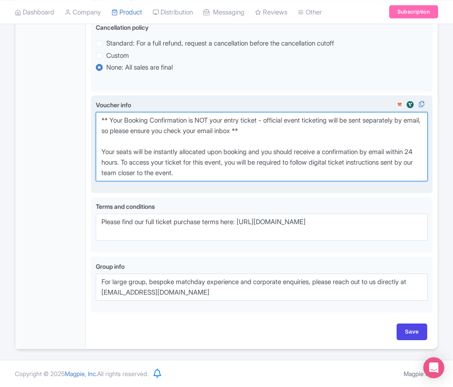
scroll to position [569, 0]
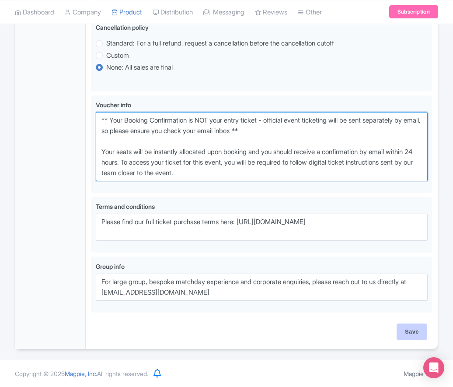
type textarea "** Your Booking Confirmation is NOT your entry ticket - official event ticketin…"
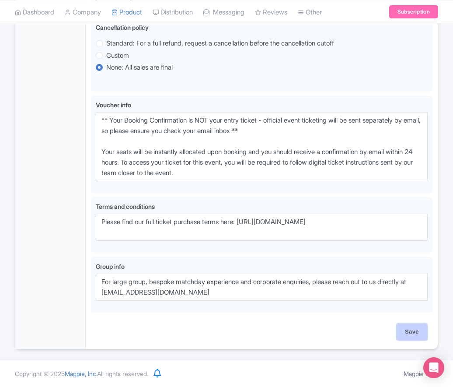
click at [415, 326] on input "Save" at bounding box center [412, 331] width 31 height 17
type input "Saving..."
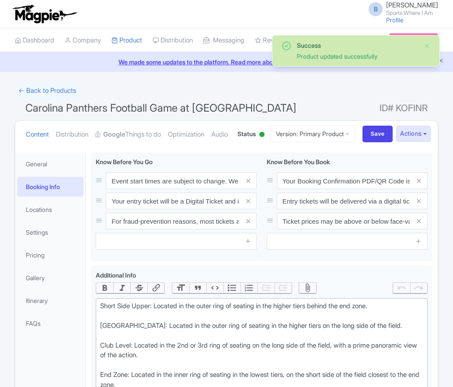
scroll to position [186, 0]
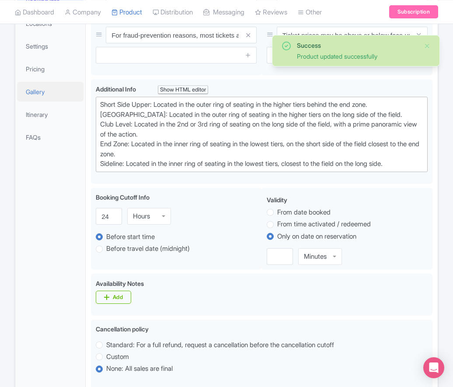
click at [45, 102] on link "Gallery" at bounding box center [50, 92] width 67 height 20
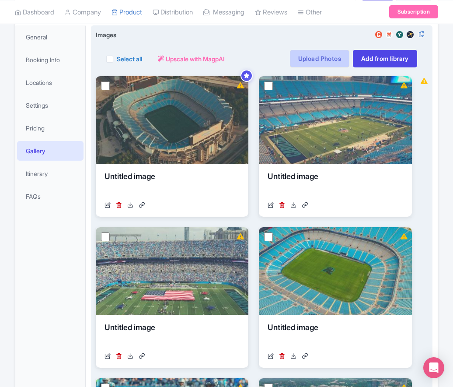
scroll to position [125, 0]
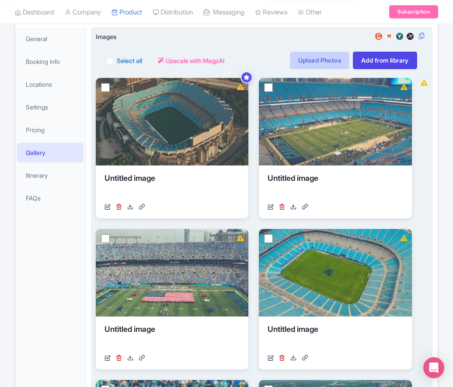
click at [321, 69] on link "Upload Photos" at bounding box center [320, 61] width 60 height 18
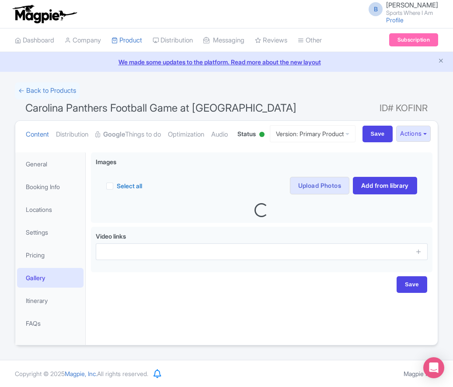
scroll to position [31, 0]
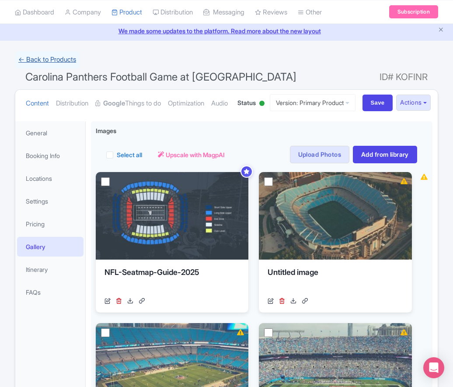
click at [47, 61] on link "← Back to Products" at bounding box center [47, 59] width 65 height 17
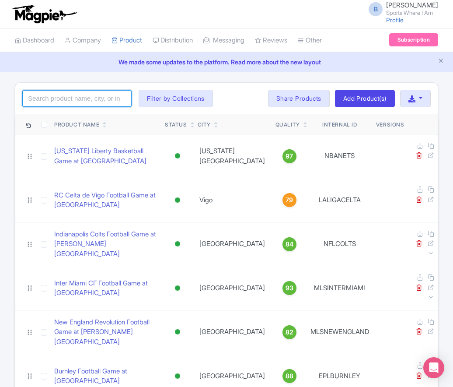
click at [77, 91] on input "search" at bounding box center [76, 98] width 109 height 17
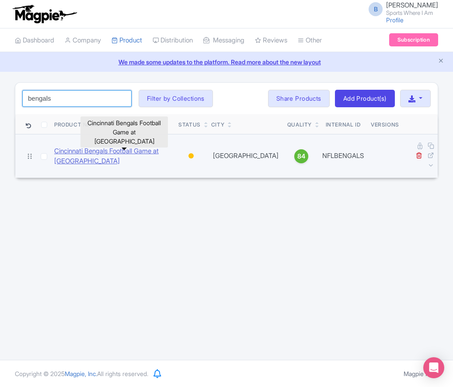
type input "bengals"
click at [120, 146] on link "Cincinnati Bengals Football Game at [GEOGRAPHIC_DATA]" at bounding box center [112, 156] width 117 height 20
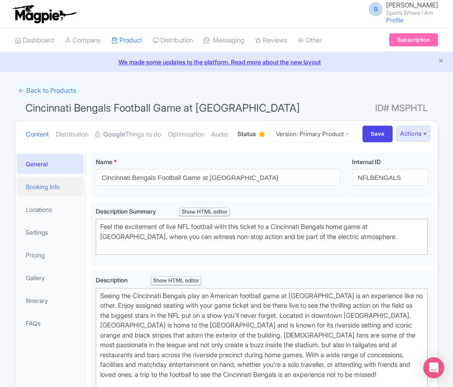
click at [54, 197] on link "Booking Info" at bounding box center [50, 187] width 67 height 20
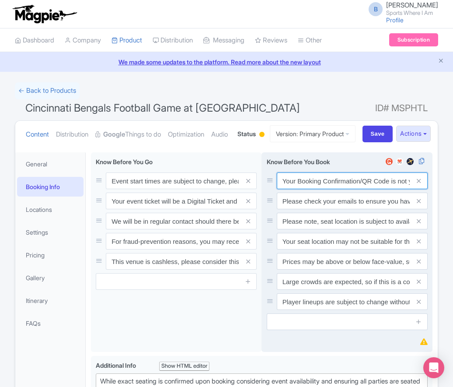
click at [326, 189] on input "Your Booking Confirmation/QR Code is not your entry ticket - your tickets and s…" at bounding box center [352, 180] width 151 height 17
paste input "PDF/QR Code is not your entry ticket - your digital tickets and seating details…"
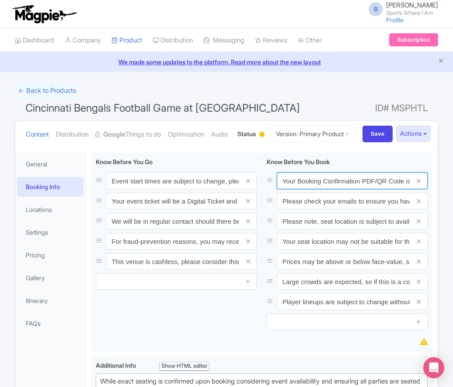
scroll to position [0, 255]
type input "Your Booking Confirmation PDF/QR Code is not your entry ticket - your digital t…"
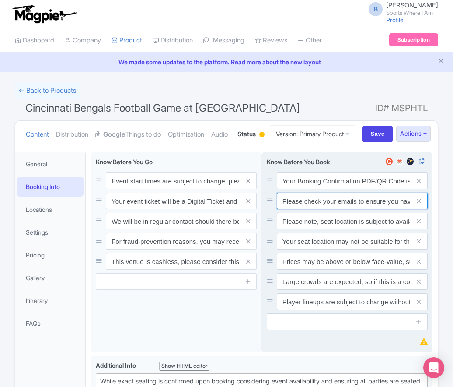
click at [331, 189] on input "Please check your emails to ensure you have accepted your mobile ticket prior t…" at bounding box center [352, 180] width 151 height 17
paste input "Entry tickets will be delivered via a digital ticketing provider selected by th…"
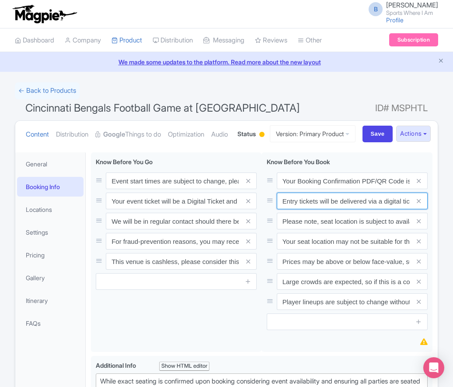
scroll to position [0, 328]
type input "Entry tickets will be delivered via a digital ticketing provider selected by th…"
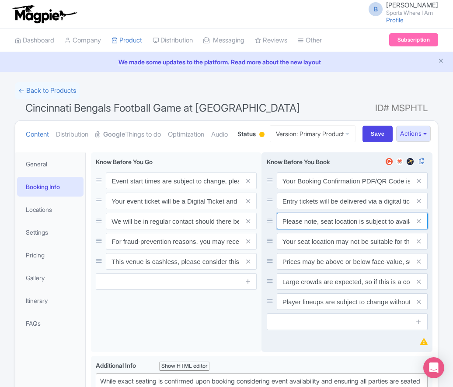
click at [325, 189] on input "Please note, seat location is subject to availability, based on the quantity of…" at bounding box center [352, 180] width 151 height 17
paste input "Ticket prices may be above or below face-value, subject to the popularity of th…"
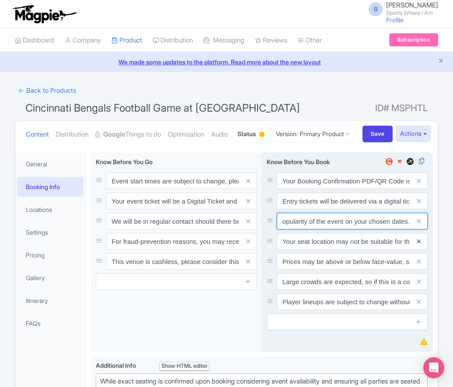
type input "Ticket prices may be above or below face-value, subject to the popularity of th…"
click at [418, 245] on icon at bounding box center [419, 241] width 4 height 7
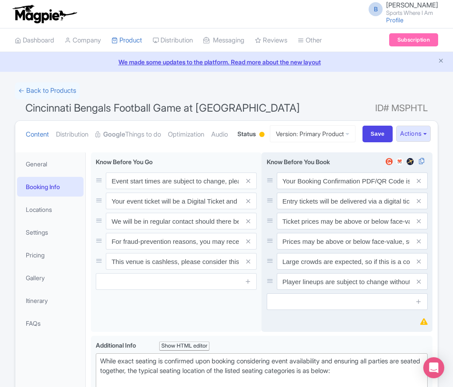
click at [418, 245] on icon at bounding box center [419, 241] width 4 height 7
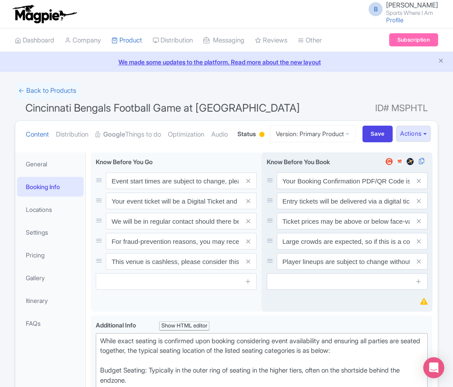
click at [418, 245] on icon at bounding box center [419, 241] width 4 height 7
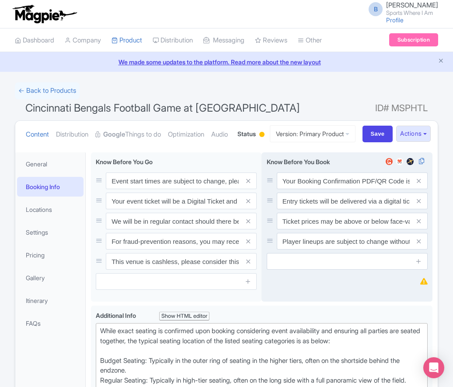
click at [418, 245] on icon at bounding box center [419, 241] width 4 height 7
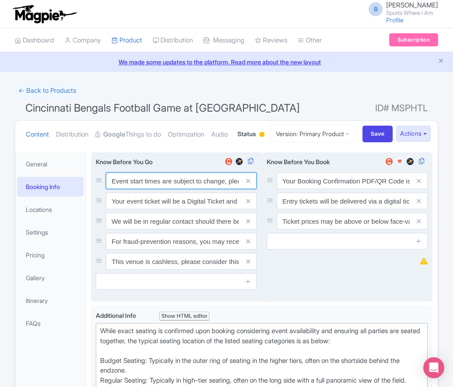
click at [140, 189] on input "Event start times are subject to change, please check these closer to the event…" at bounding box center [181, 180] width 151 height 17
paste input ". We will be in regular contact should there be any updates or changes ahead of…"
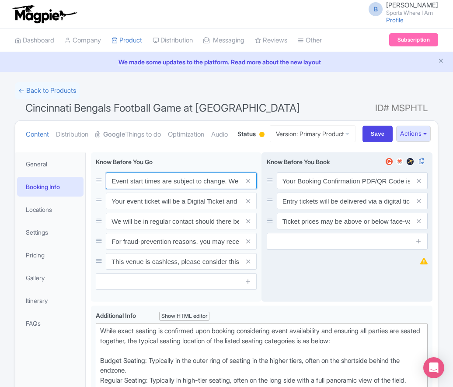
scroll to position [0, 253]
type input "Event start times are subject to change. We will be in regular contact should t…"
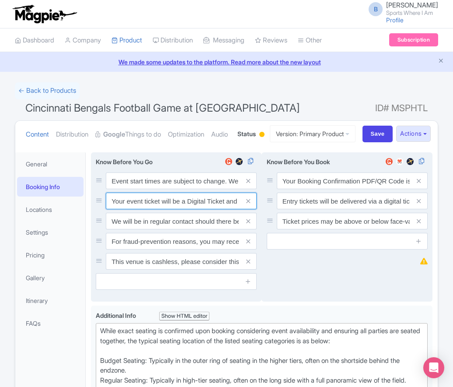
click at [144, 189] on input "Your event ticket will be a Digital Ticket and is separate from your booking co…" at bounding box center [181, 180] width 151 height 17
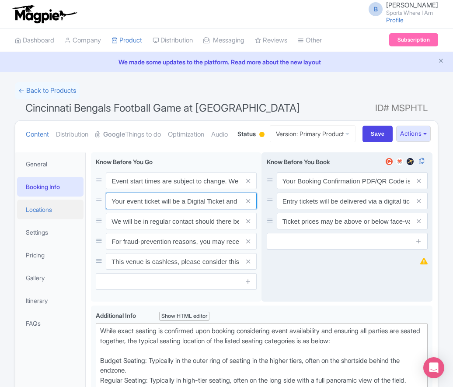
paste input "ntry"
type input "Your entry ticket will be a Digital Ticket and is separate from your booking co…"
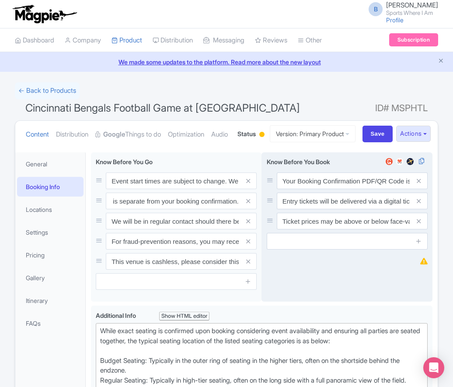
scroll to position [0, 0]
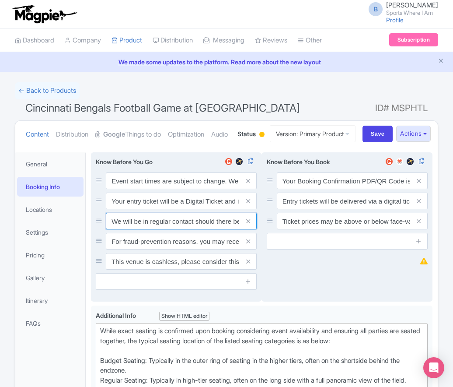
click at [177, 189] on input "We will be in regular contact should there be any updates or changes ahead of y…" at bounding box center [181, 180] width 151 height 17
paste input "For fraud-prevention reasons, most tickets are delivered between 1-3 days prior…"
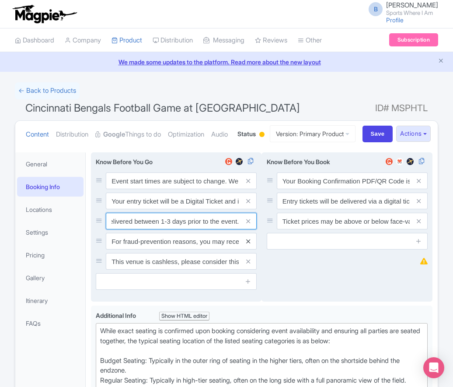
type input "For fraud-prevention reasons, most tickets are delivered between 1-3 days prior…"
click at [247, 245] on icon at bounding box center [248, 241] width 4 height 7
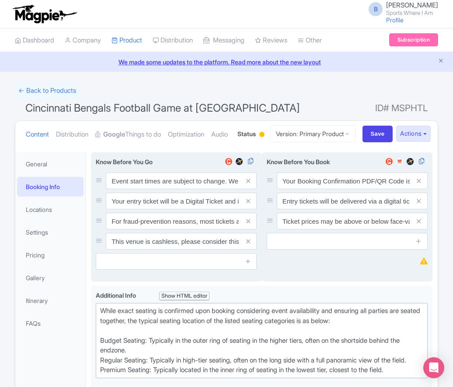
click at [247, 245] on icon at bounding box center [248, 241] width 4 height 7
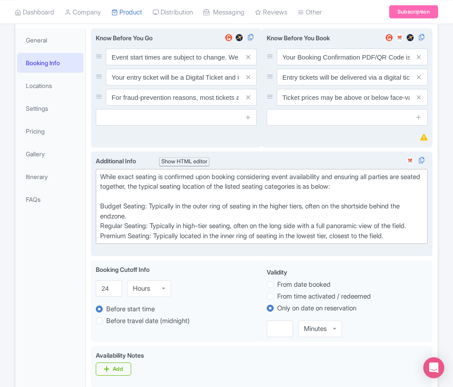
scroll to position [133, 0]
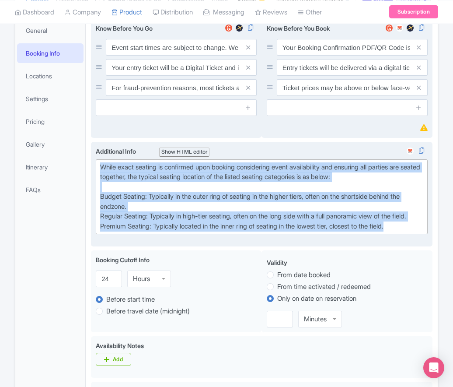
drag, startPoint x: 414, startPoint y: 270, endPoint x: 95, endPoint y: 193, distance: 329.1
click at [95, 193] on div "<div>While exact seating is confirmed upon booking considering event availabili…" at bounding box center [262, 194] width 342 height 105
paste trix-editor "Short Side Upper: Located in the outer ring of seating in the higher tiers behi…"
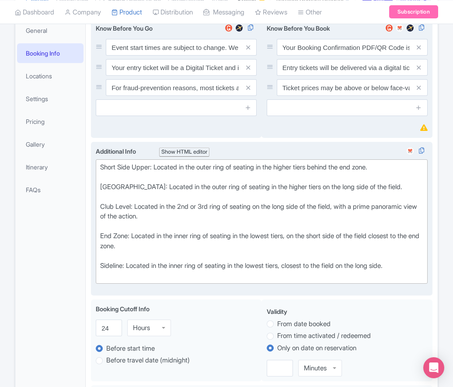
type trix-editor "<div>Short Side Upper: Located in the outer ring of seating in the higher tiers…"
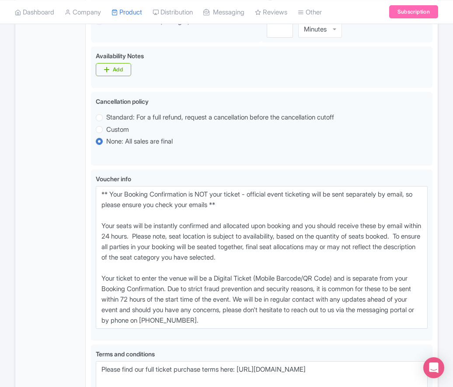
scroll to position [523, 0]
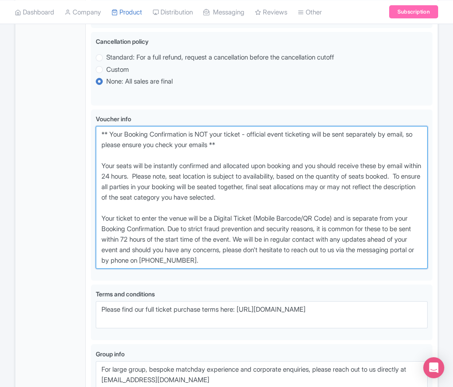
drag, startPoint x: 264, startPoint y: 286, endPoint x: 67, endPoint y: 166, distance: 230.4
click at [67, 166] on div "General Booking Info Locations Settings Pricing Gallery Itinerary FAQs Cincinna…" at bounding box center [226, 30] width 423 height 812
paste textarea "entry ticket - official event ticketing will be sent separately by email, so pl…"
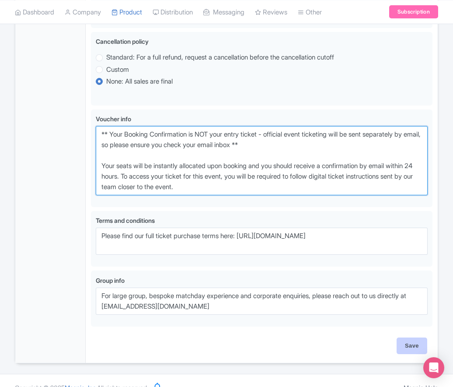
type textarea "** Your Booking Confirmation is NOT your entry ticket - official event ticketin…"
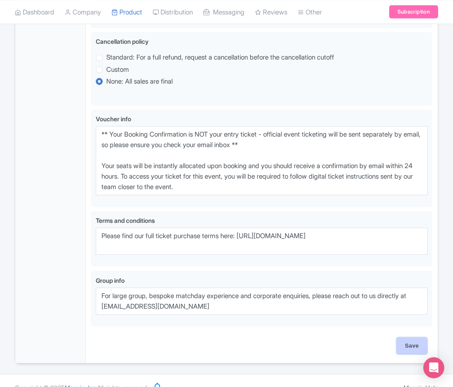
click at [404, 354] on input "Save" at bounding box center [412, 345] width 31 height 17
type input "Saving..."
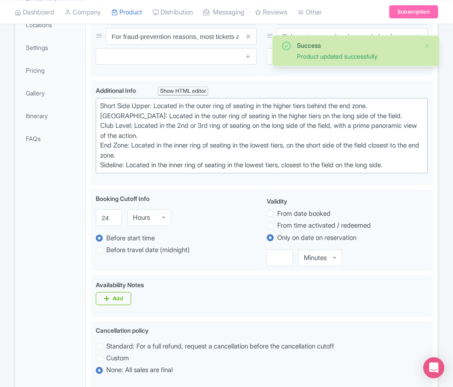
scroll to position [175, 0]
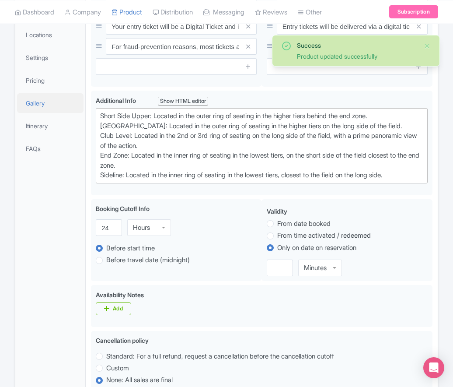
click at [40, 113] on link "Gallery" at bounding box center [50, 103] width 67 height 20
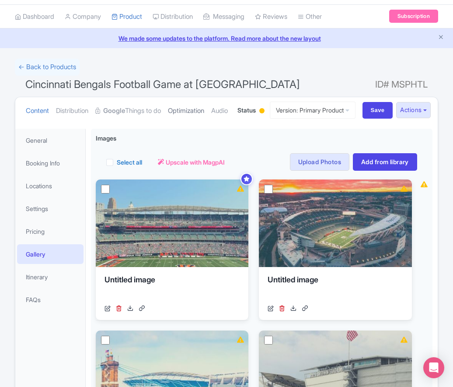
scroll to position [23, 0]
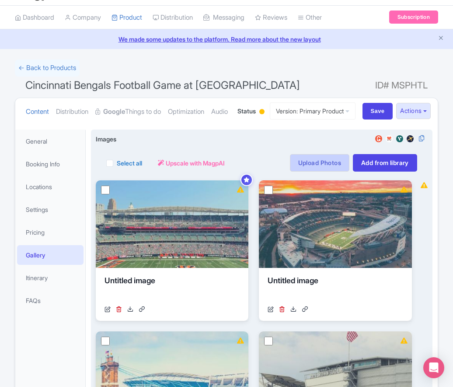
click at [302, 172] on link "Upload Photos" at bounding box center [320, 163] width 60 height 18
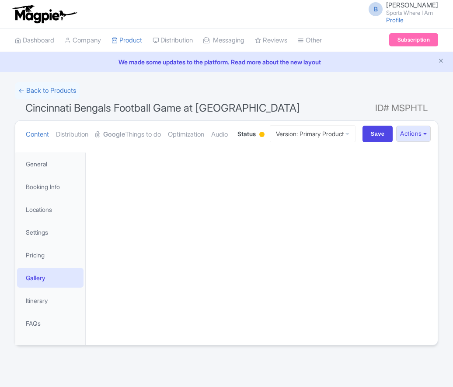
scroll to position [31, 0]
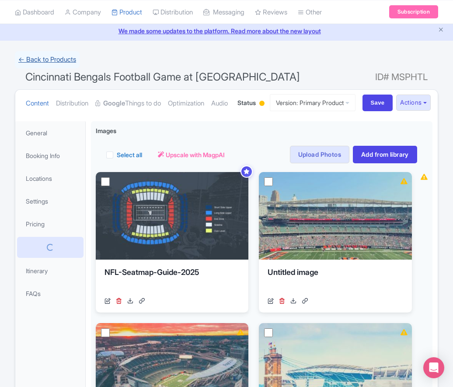
click at [49, 63] on link "← Back to Products" at bounding box center [47, 59] width 65 height 17
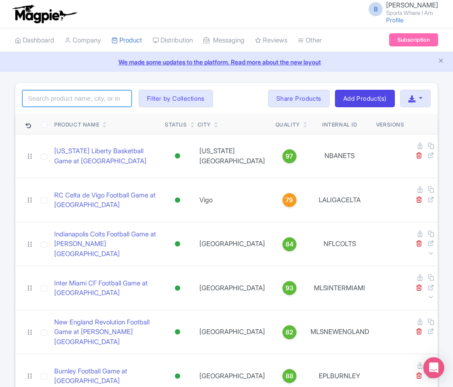
click at [73, 103] on input "search" at bounding box center [76, 98] width 109 height 17
type input "cleveland browns"
click button "Search" at bounding box center [0, 0] width 0 height 0
click at [91, 97] on input "cleveland browns" at bounding box center [76, 98] width 109 height 17
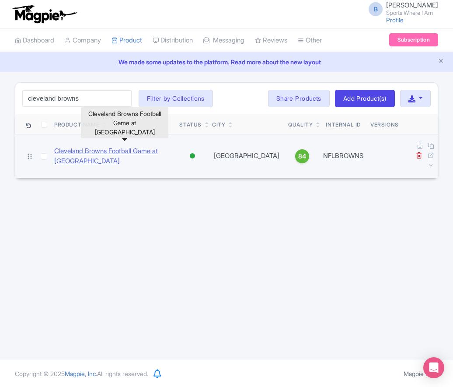
click at [91, 159] on link "Cleveland Browns Football Game at [GEOGRAPHIC_DATA]" at bounding box center [113, 156] width 118 height 20
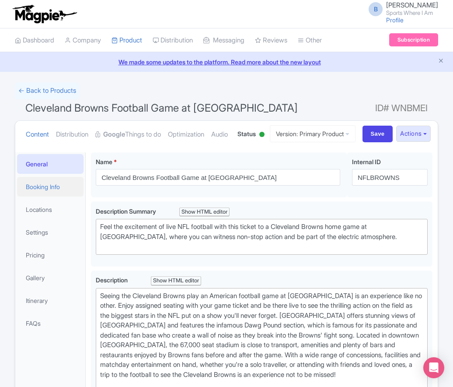
click at [53, 197] on link "Booking Info" at bounding box center [50, 187] width 67 height 20
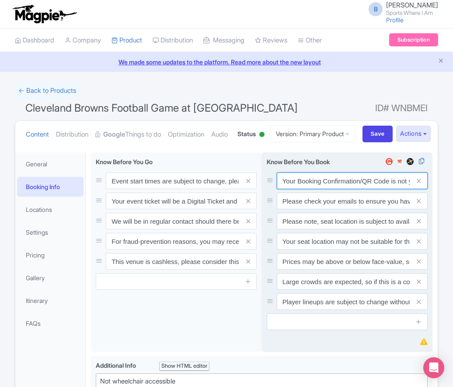
click at [348, 189] on input "Your Booking Confirmation/QR Code is not your entry ticket - your tickets and s…" at bounding box center [352, 180] width 151 height 17
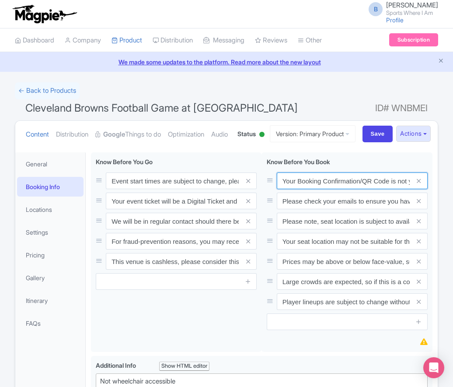
paste input "PDF/QR Code is not your entry ticket - your digital tickets and seating details…"
type input "Your Booking Confirmation PDF/QR Code is not your entry ticket - your digital t…"
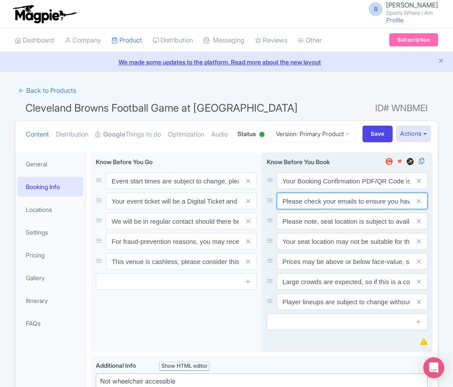
click at [319, 189] on input "Please check your emails to ensure you have accepted your mobile ticket prior t…" at bounding box center [352, 180] width 151 height 17
paste input "Entry tickets will be delivered via a digital ticketing provider selected by th…"
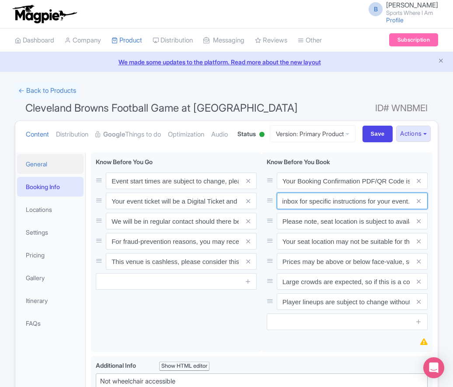
type input "Entry tickets will be delivered via a digital ticketing provider selected by th…"
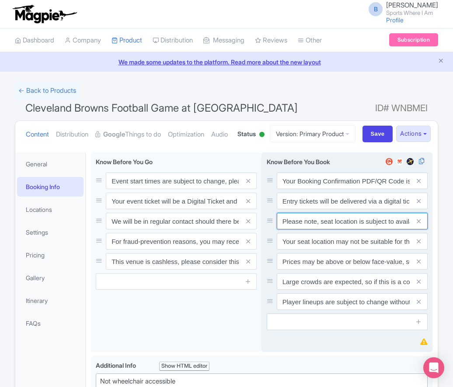
click at [320, 189] on input "Please note, seat location is subject to availability, based on the quantity of…" at bounding box center [352, 180] width 151 height 17
paste input "Ticket prices may be above or below face-value, subject to the popularity of th…"
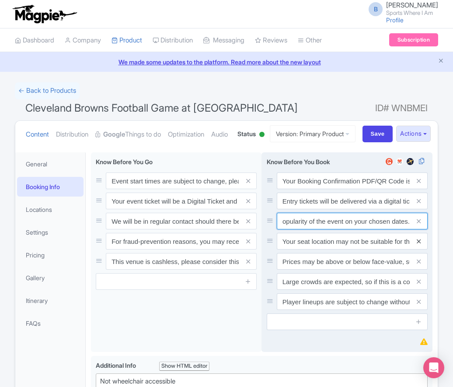
type input "Ticket prices may be above or below face-value, subject to the popularity of th…"
click at [418, 245] on icon at bounding box center [419, 241] width 4 height 7
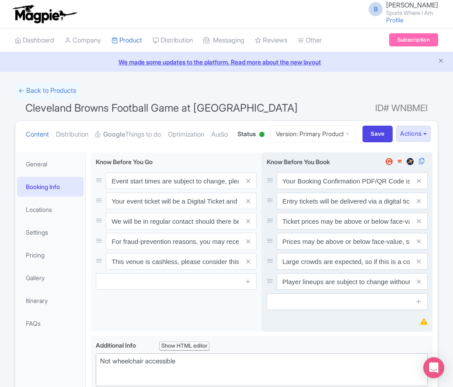
click at [418, 245] on icon at bounding box center [419, 241] width 4 height 7
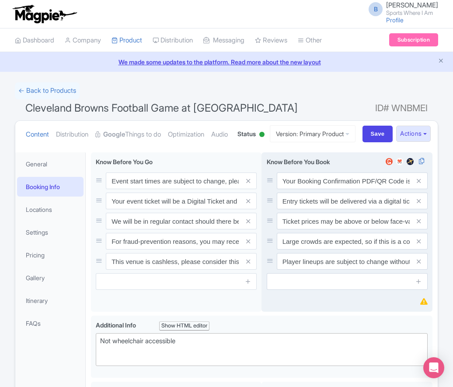
click at [418, 245] on icon at bounding box center [419, 241] width 4 height 7
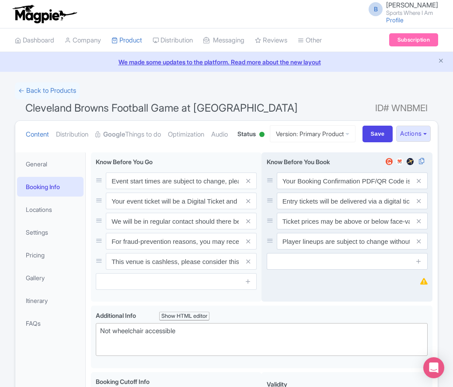
click at [418, 245] on icon at bounding box center [419, 241] width 4 height 7
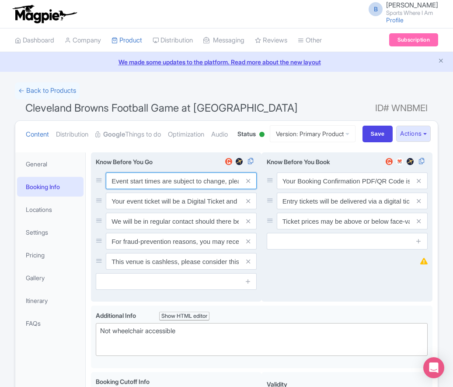
click at [161, 189] on input "Event start times are subject to change, please check these closer to the event…" at bounding box center [181, 180] width 151 height 17
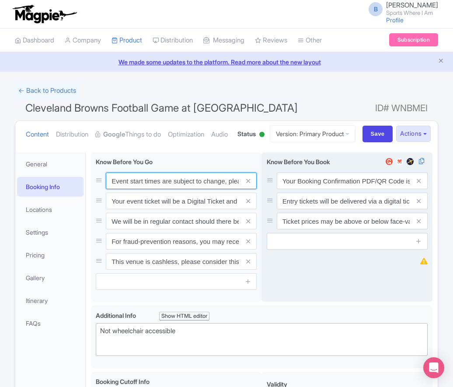
paste input ". We will be in regular contact should there be any updates or changes ahead of…"
type input "Event start times are subject to change. We will be in regular contact should t…"
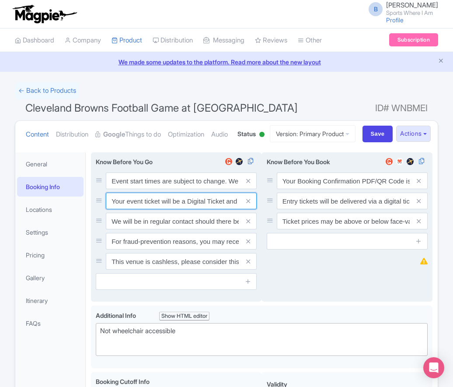
click at [144, 189] on input "Your event ticket will be a Digital Ticket and is separate from your booking co…" at bounding box center [181, 180] width 151 height 17
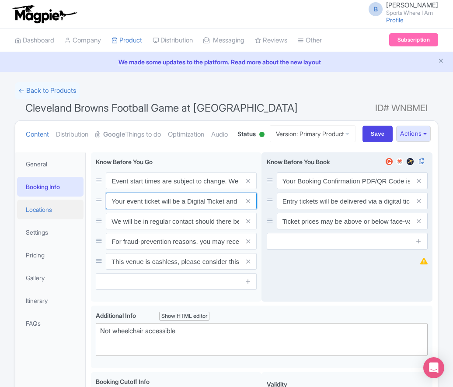
paste input "ntry"
type input "Your entry ticket will be a Digital Ticket and is separate from your booking co…"
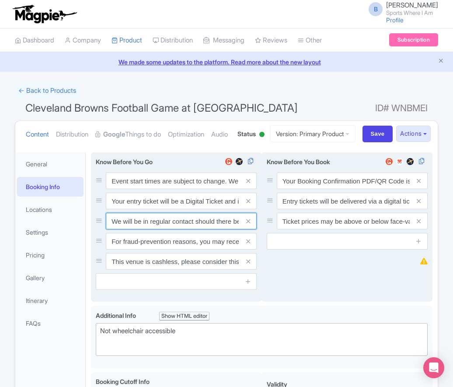
click at [140, 189] on input "We will be in regular contact should there be any updates or changes ahead of y…" at bounding box center [181, 180] width 151 height 17
paste input "For fraud-prevention reasons, most tickets are delivered between 1-3 days prior…"
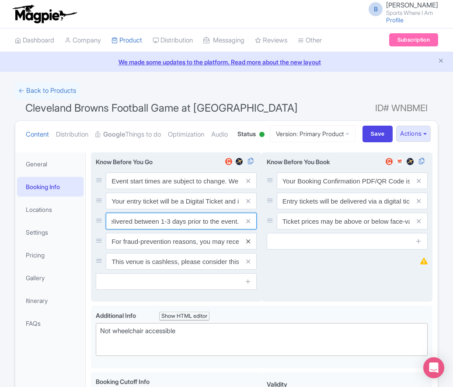
type input "For fraud-prevention reasons, most tickets are delivered between 1-3 days prior…"
click at [247, 245] on icon at bounding box center [248, 241] width 4 height 7
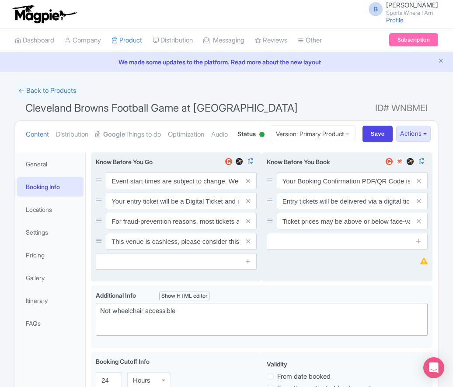
click at [247, 245] on icon at bounding box center [248, 241] width 4 height 7
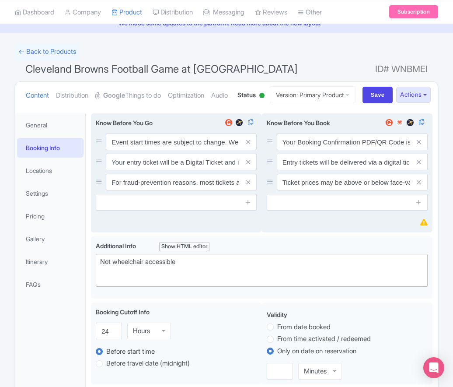
scroll to position [43, 0]
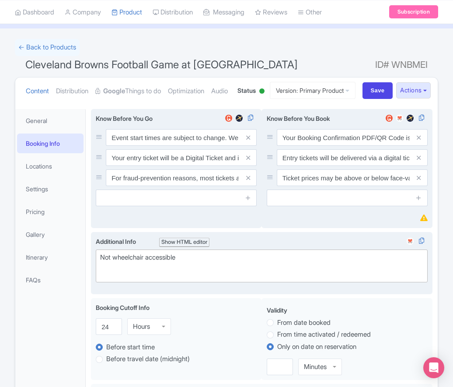
click at [126, 272] on div "Not wheelchair accessible" at bounding box center [261, 263] width 323 height 20
paste trix-editor "Short Side Upper: Located in the outer ring of seating in the higher tiers behi…"
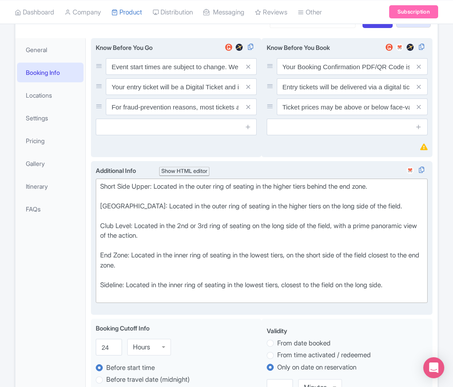
scroll to position [134, 0]
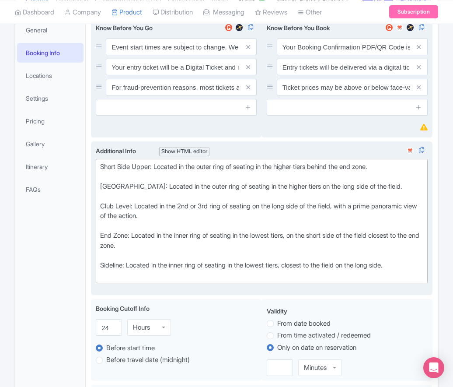
type trix-editor "<div>Short Side Upper: Located in the outer ring of seating in the higher tiers…"
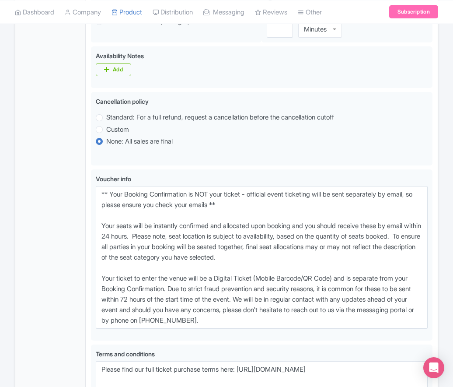
scroll to position [476, 0]
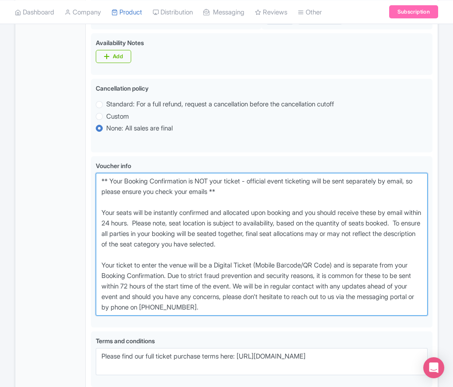
drag, startPoint x: 256, startPoint y: 336, endPoint x: 52, endPoint y: 211, distance: 239.1
click at [52, 211] on div "General Booking Info Locations Settings Pricing Gallery Itinerary FAQs Clevelan…" at bounding box center [226, 77] width 423 height 812
paste textarea "entry ticket - official event ticketing will be sent separately by email, so pl…"
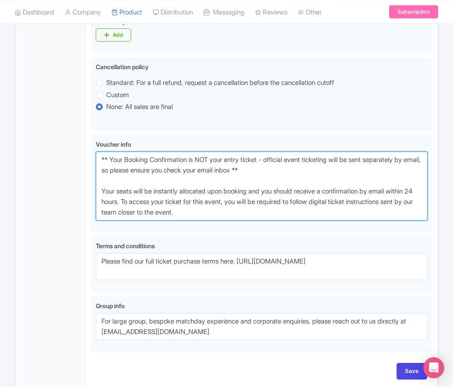
scroll to position [569, 0]
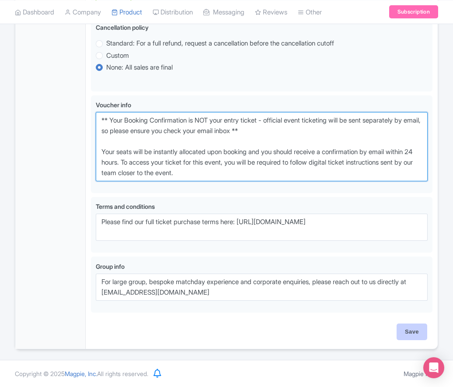
type textarea "** Your Booking Confirmation is NOT your entry ticket - official event ticketin…"
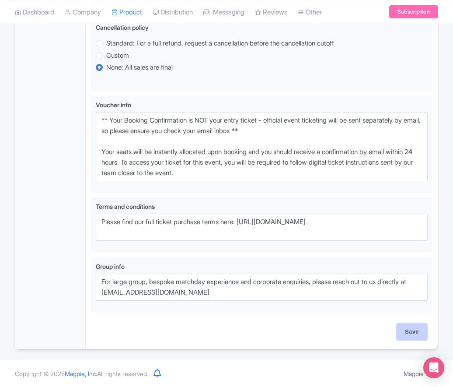
click at [408, 327] on input "Save" at bounding box center [412, 331] width 31 height 17
type input "Saving..."
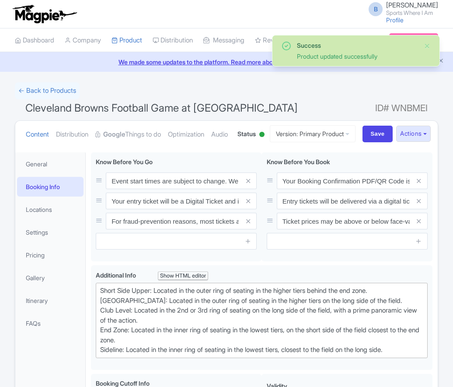
scroll to position [186, 0]
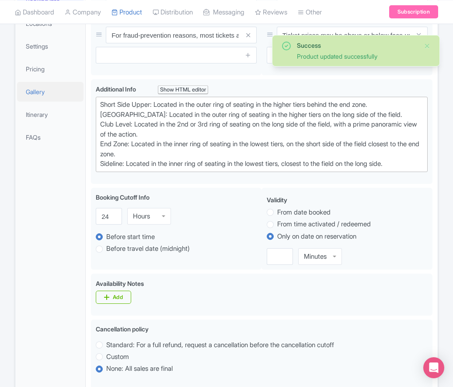
click at [53, 102] on link "Gallery" at bounding box center [50, 92] width 67 height 20
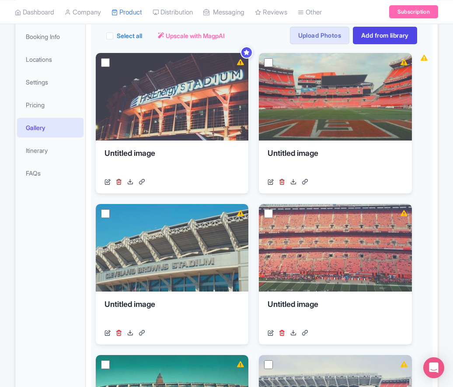
scroll to position [28, 0]
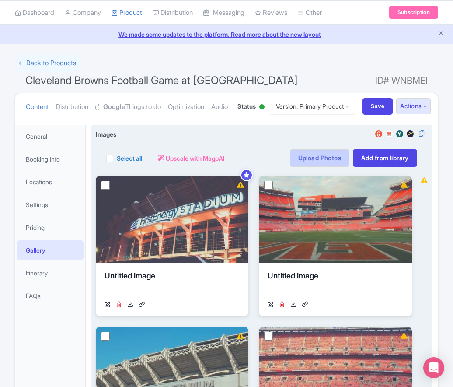
click at [326, 167] on link "Upload Photos" at bounding box center [320, 158] width 60 height 18
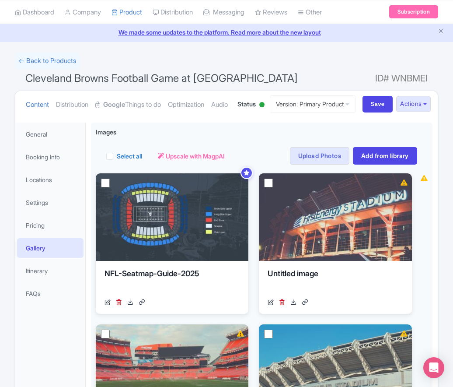
scroll to position [31, 0]
